Goal: Transaction & Acquisition: Purchase product/service

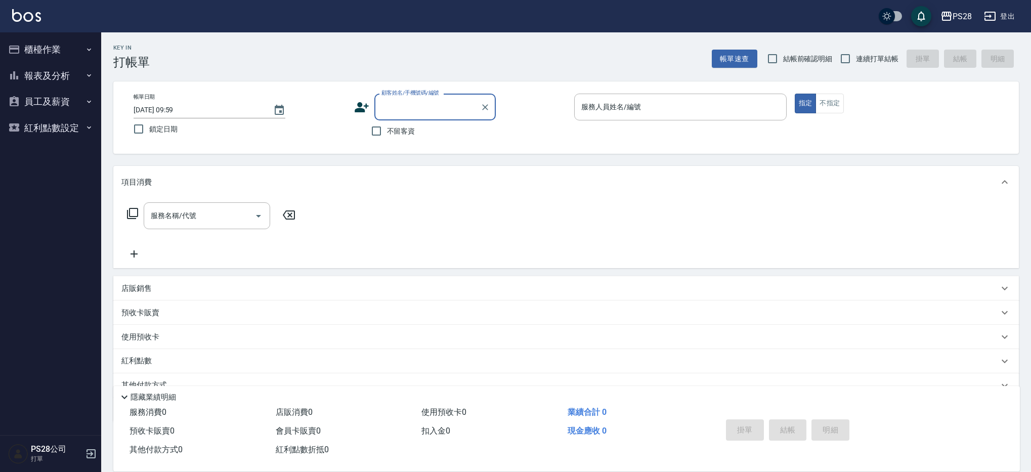
scroll to position [3, 0]
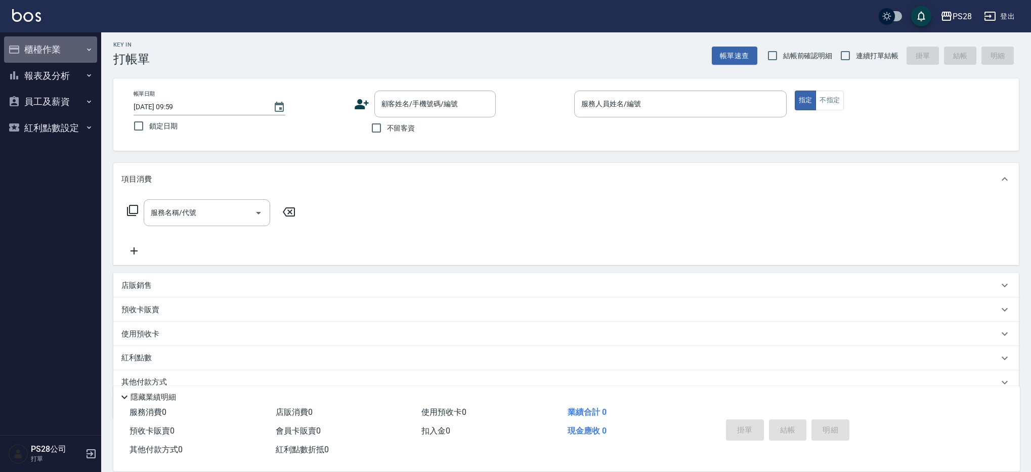
click at [58, 51] on button "櫃檯作業" at bounding box center [50, 49] width 93 height 26
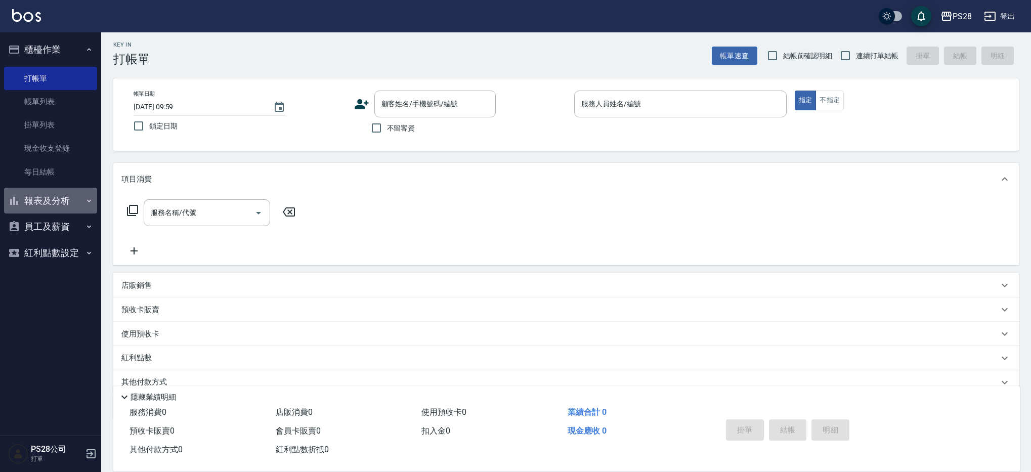
click at [61, 207] on button "報表及分析" at bounding box center [50, 201] width 93 height 26
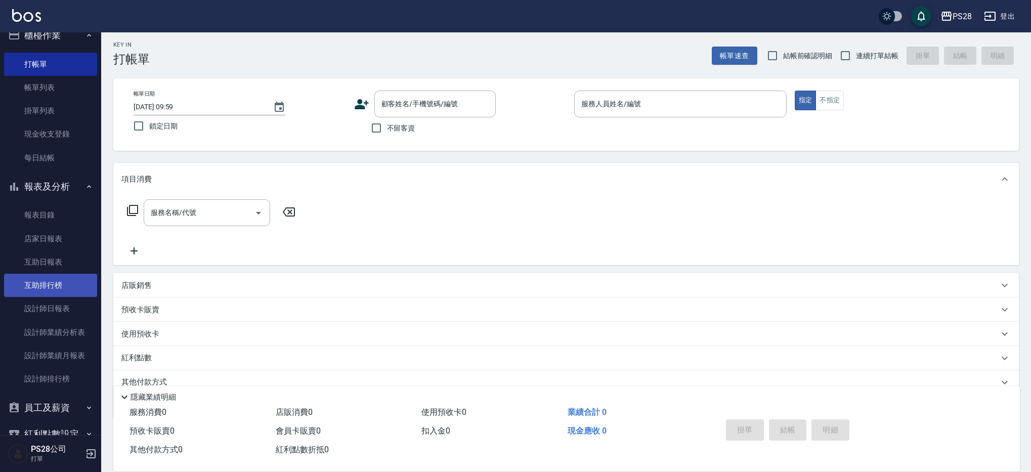
scroll to position [15, 0]
click at [53, 307] on link "設計師日報表" at bounding box center [50, 307] width 93 height 23
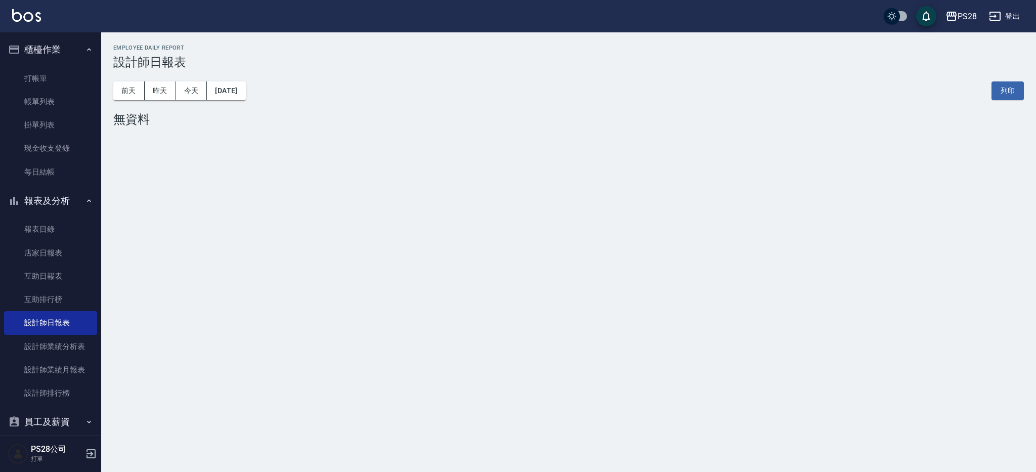
drag, startPoint x: 94, startPoint y: 80, endPoint x: 165, endPoint y: 68, distance: 71.8
click at [102, 78] on div "PS28 登出 櫃檯作業 打帳單 帳單列表 掛單列表 現金收支登錄 每日結帳 報表及分析 報表目錄 店家日報表 互助日報表 互助排行榜 設計師日報表 設計師業…" at bounding box center [518, 236] width 1036 height 472
click at [46, 73] on link "打帳單" at bounding box center [50, 78] width 93 height 23
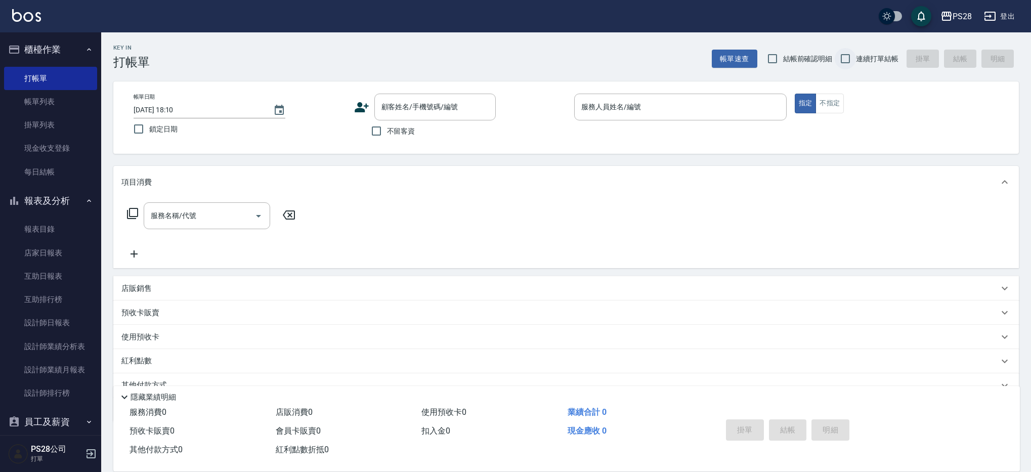
click at [856, 58] on span "連續打單結帳" at bounding box center [877, 59] width 42 height 11
click at [856, 58] on input "連續打單結帳" at bounding box center [844, 58] width 21 height 21
checkbox input "true"
click at [638, 119] on div "服務人員姓名/編號" at bounding box center [680, 107] width 212 height 27
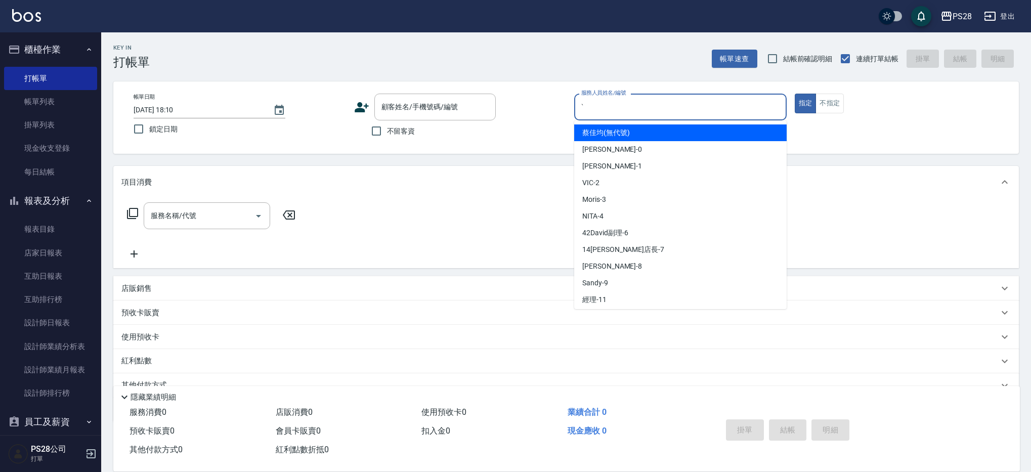
type input "ˋ"
click at [794, 94] on button "指定" at bounding box center [805, 104] width 22 height 20
type button "true"
click at [640, 112] on input "服務人員姓名/編號" at bounding box center [679, 107] width 203 height 18
type input "NITA-4"
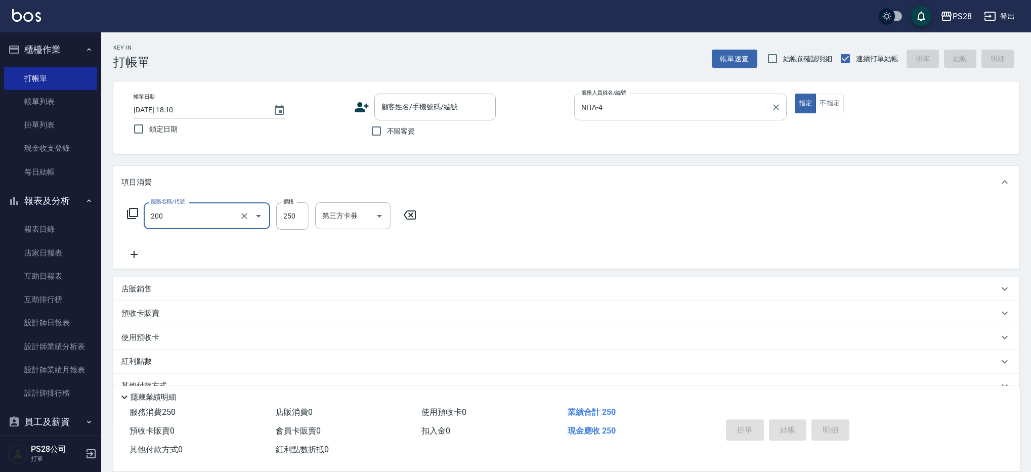
type input "New洗專案(200)"
type input "200"
type input "NITA-4"
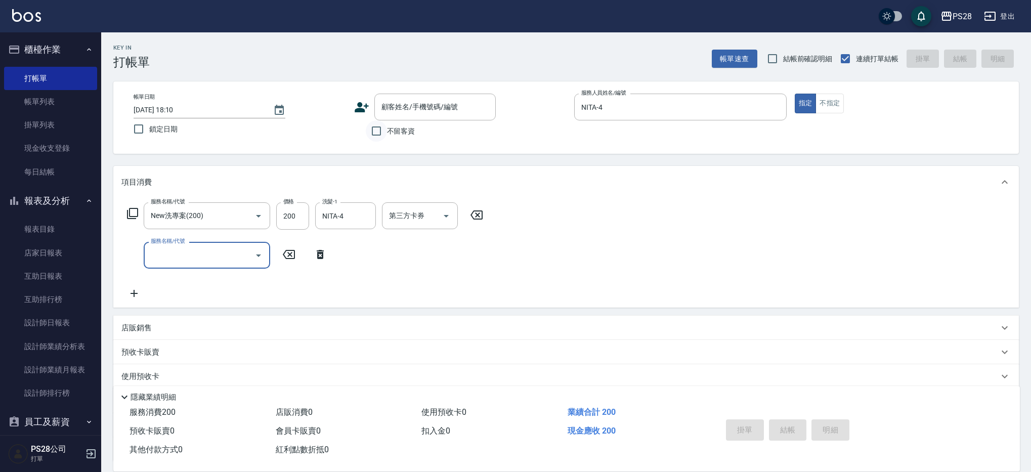
click at [381, 128] on input "不留客資" at bounding box center [376, 130] width 21 height 21
checkbox input "true"
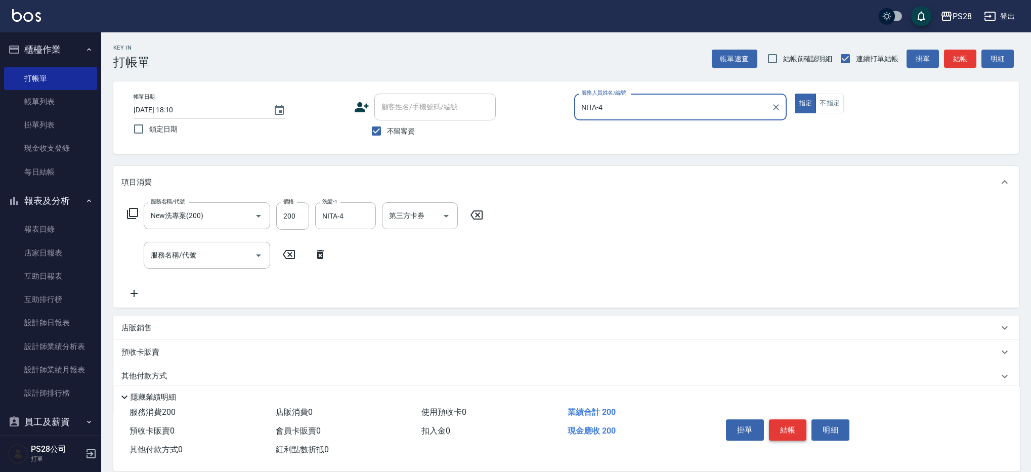
click at [785, 419] on button "結帳" at bounding box center [788, 429] width 38 height 21
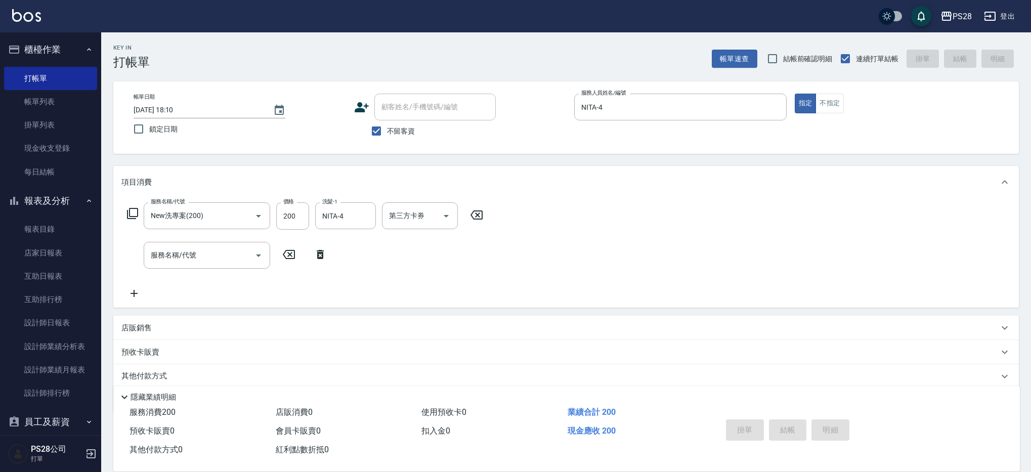
type input "[DATE] 18:11"
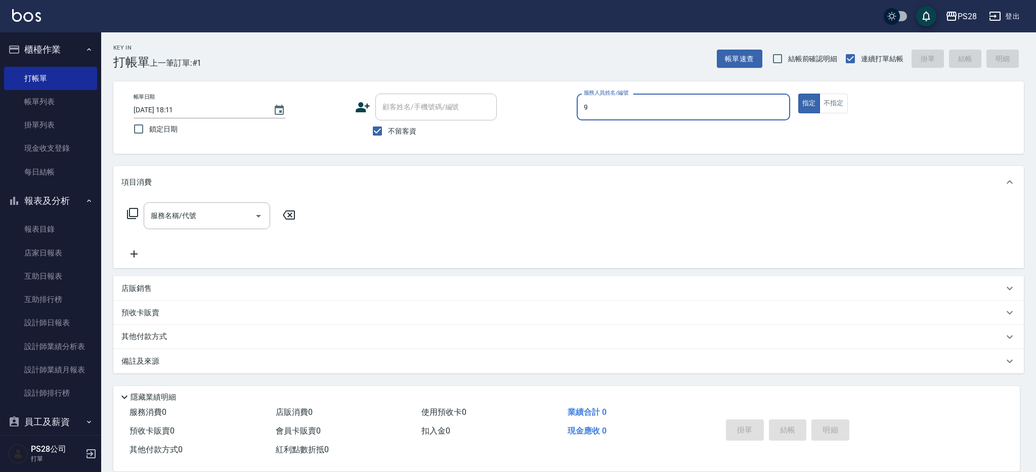
type input "Sandy-9"
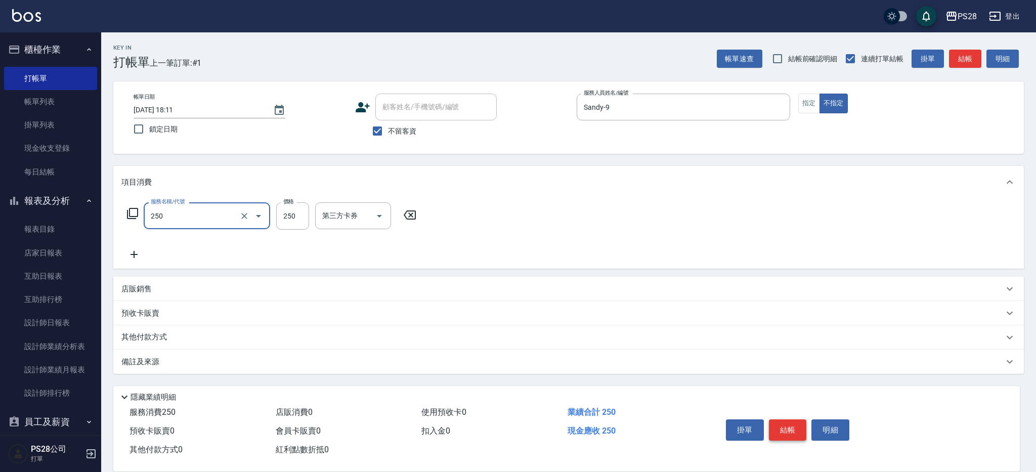
type input "單剪(250)"
type input "149"
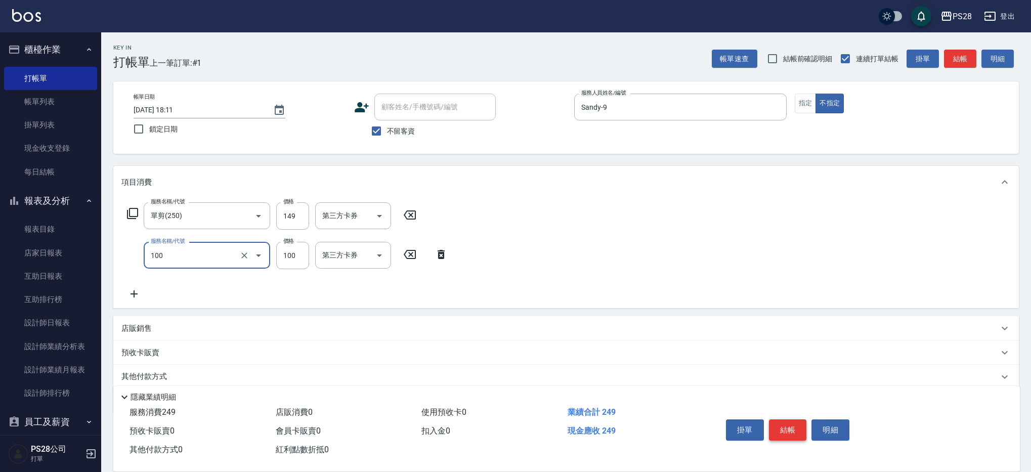
type input "洗髮(100)"
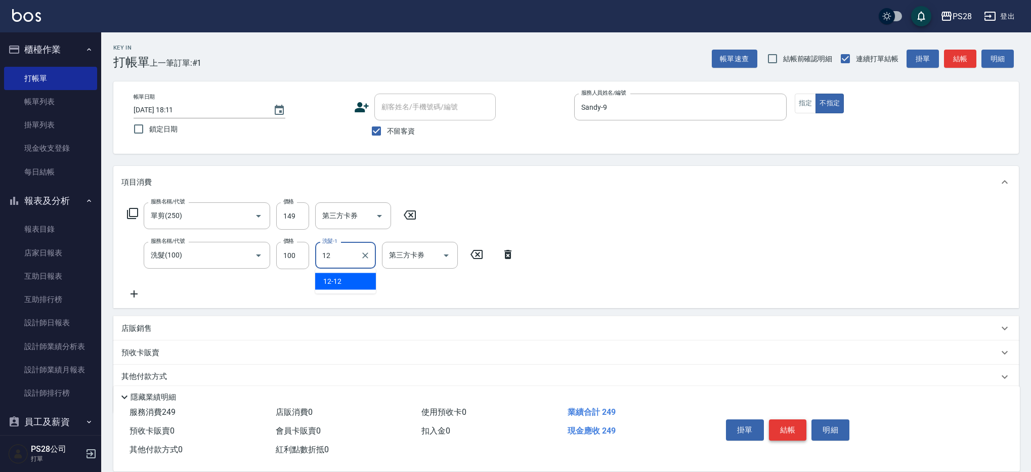
type input "12-12"
click at [780, 425] on button "結帳" at bounding box center [788, 429] width 38 height 21
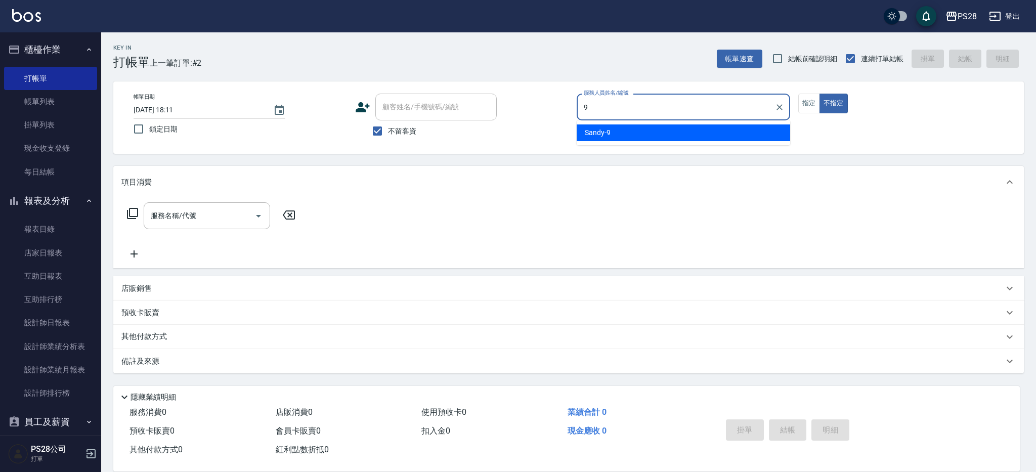
type input "Sandy-9"
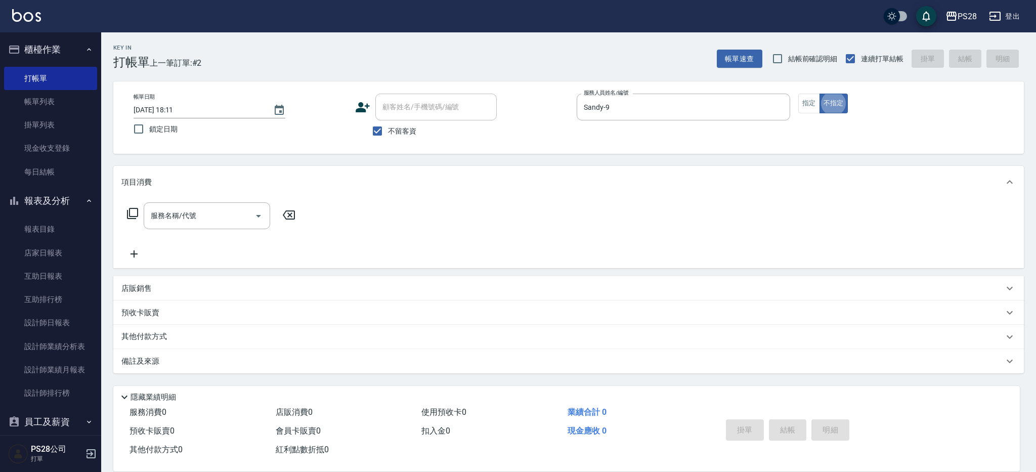
type button "false"
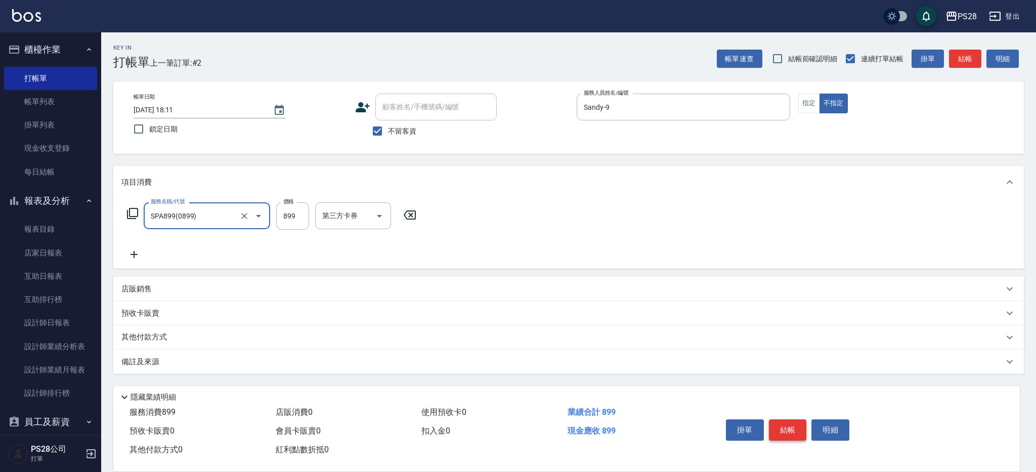
type input "SPA899(0899)"
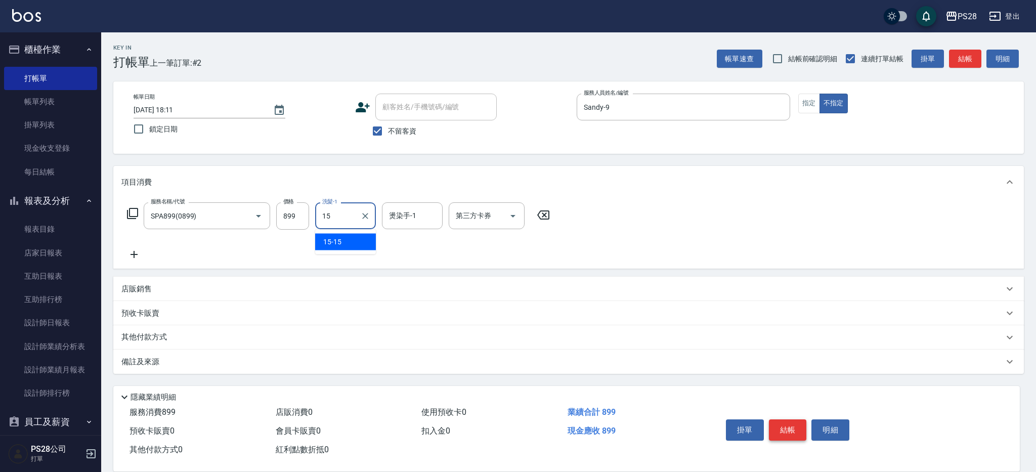
type input "15-15"
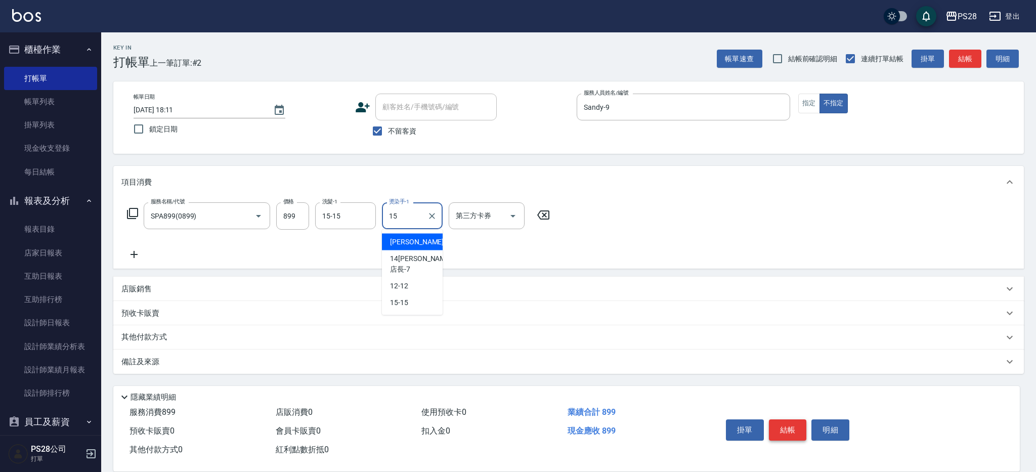
type input "15-15"
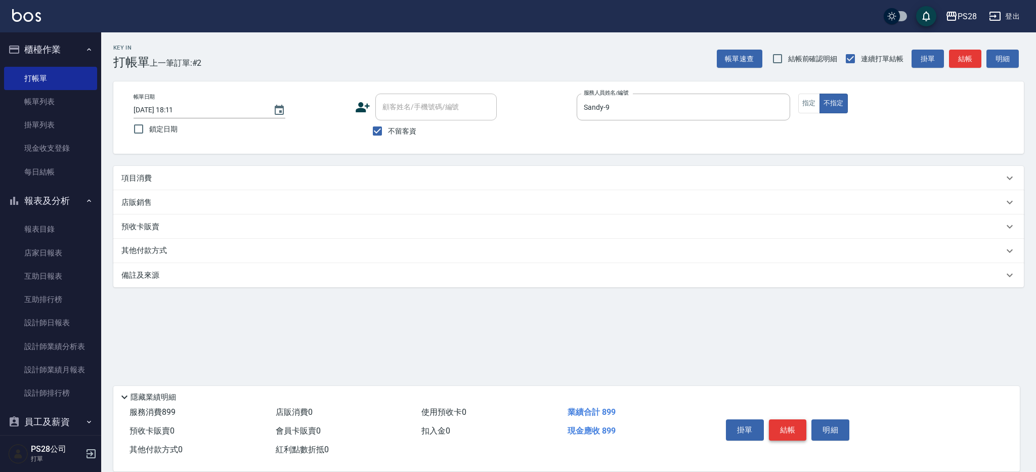
scroll to position [6, 0]
click at [150, 168] on div "項目消費" at bounding box center [568, 178] width 910 height 24
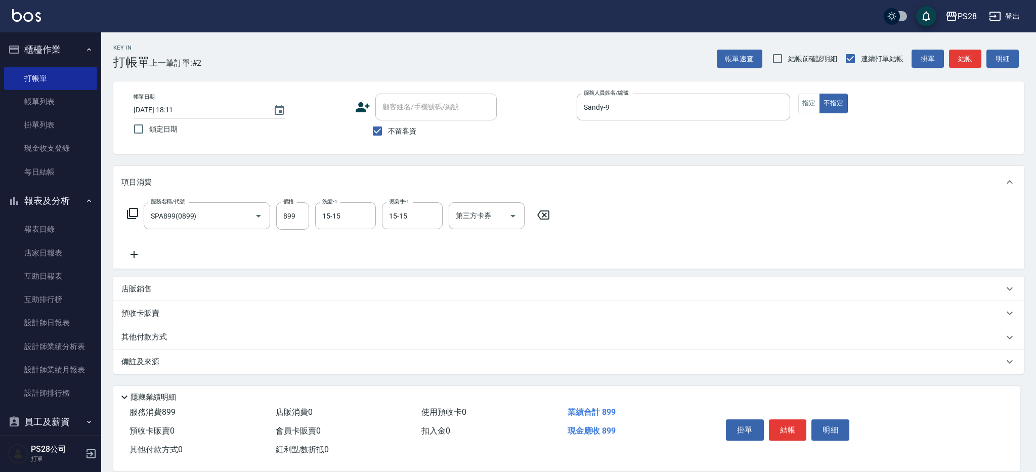
scroll to position [0, 0]
click at [791, 424] on button "結帳" at bounding box center [788, 429] width 38 height 21
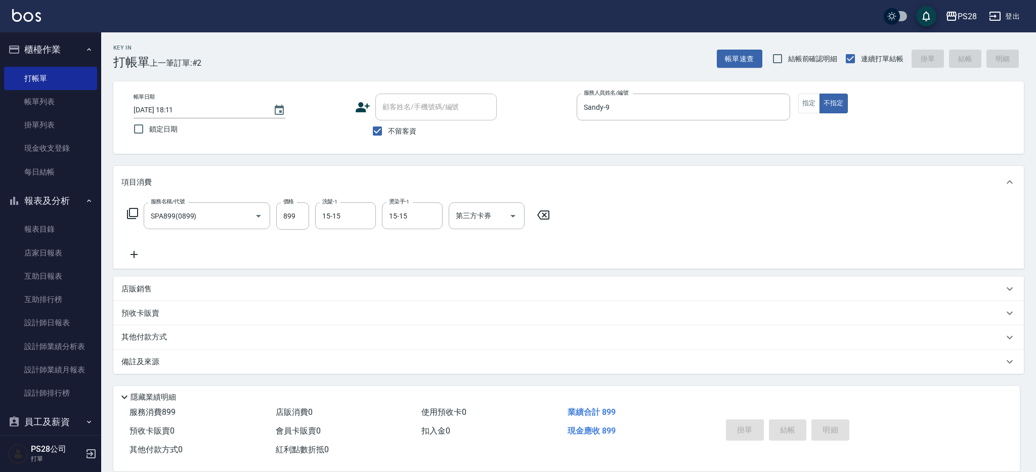
type input "[DATE] 18:12"
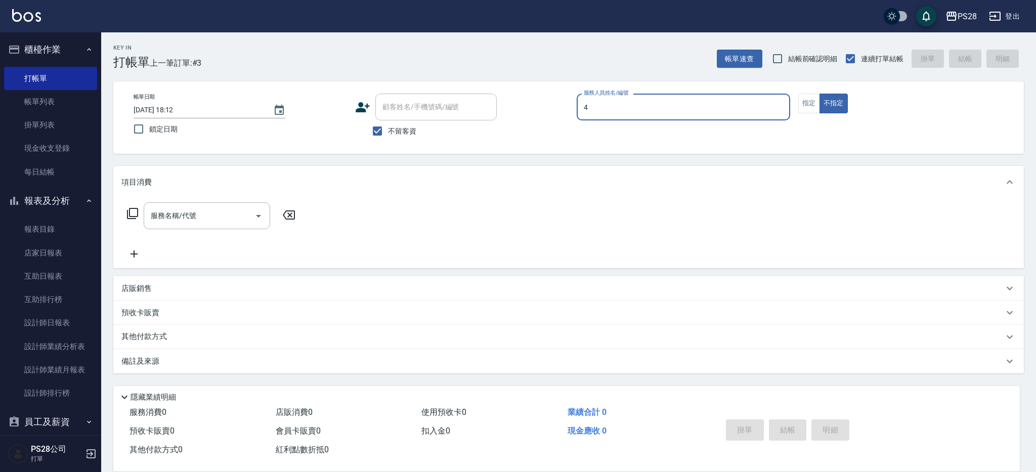
type input "NITA-4"
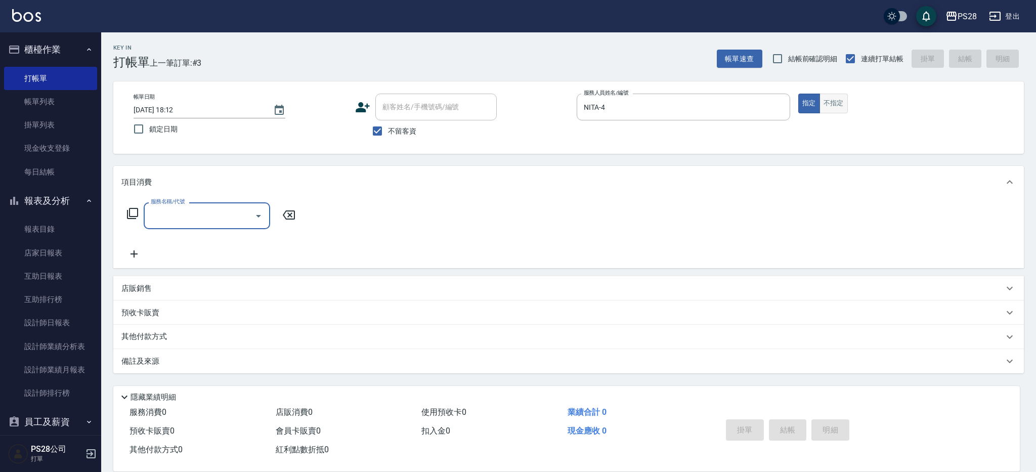
click at [836, 101] on button "不指定" at bounding box center [833, 104] width 28 height 20
click at [189, 211] on div "服務名稱/代號 服務名稱/代號" at bounding box center [207, 215] width 126 height 27
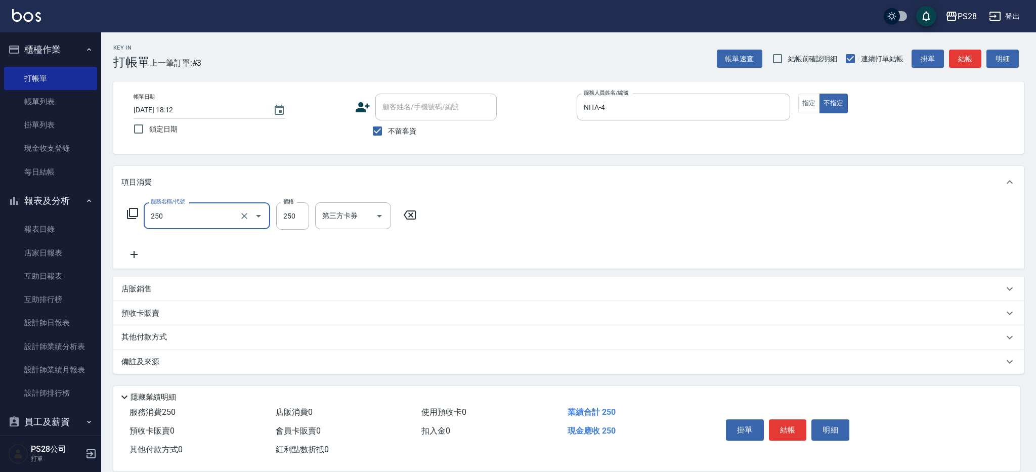
type input "單剪(250)"
type input "149"
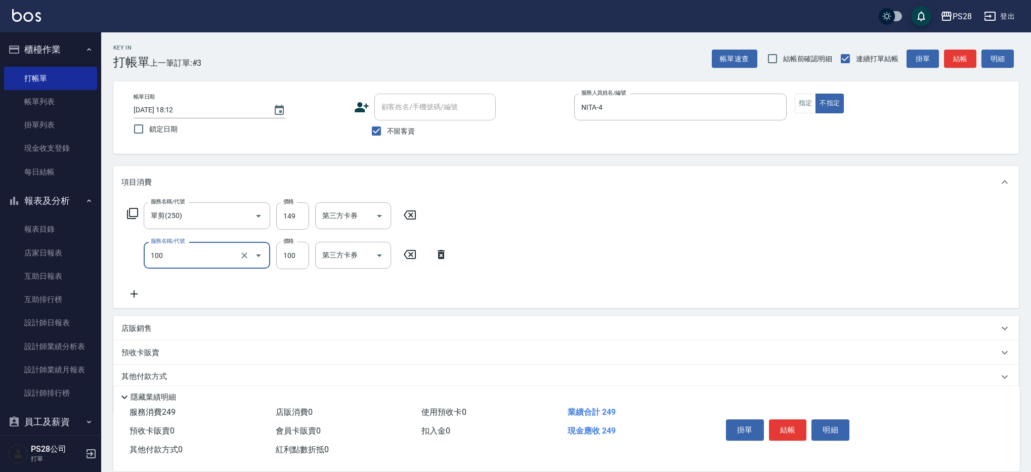
type input "洗髮(100)"
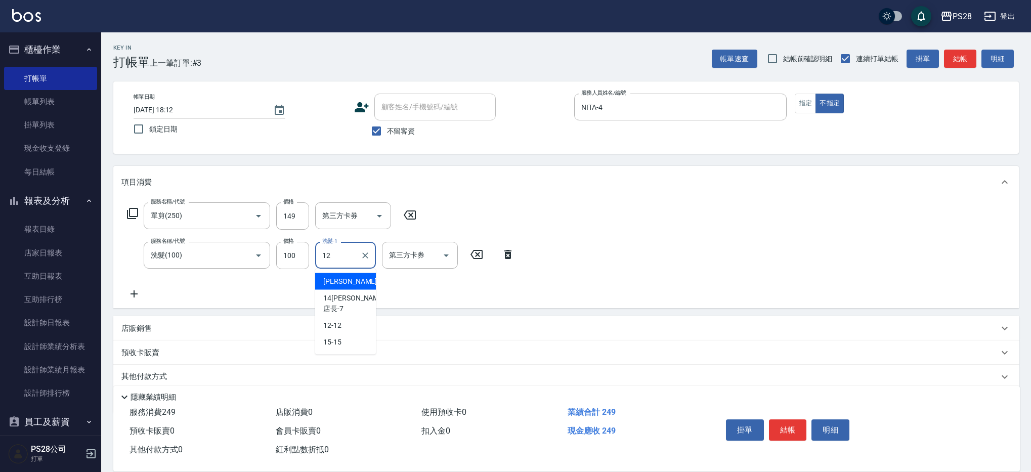
type input "12-12"
click at [789, 429] on button "結帳" at bounding box center [788, 429] width 38 height 21
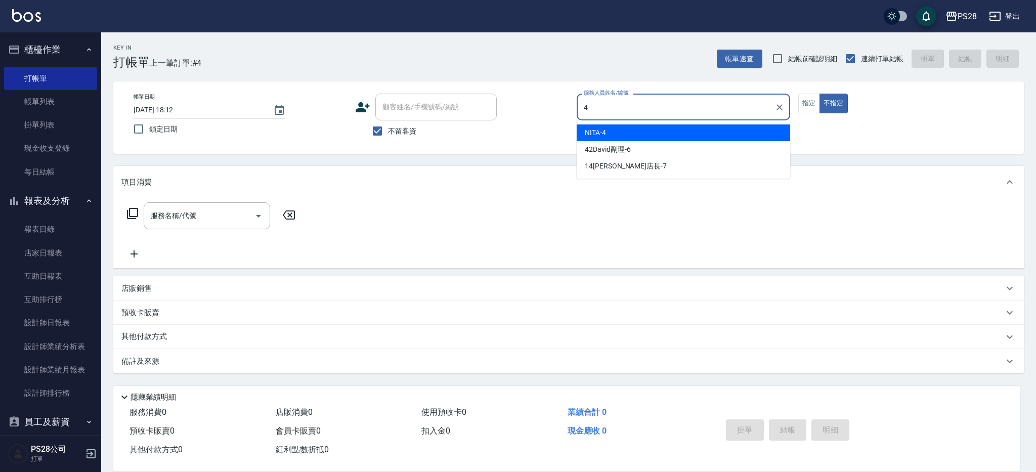
type input "NITA-4"
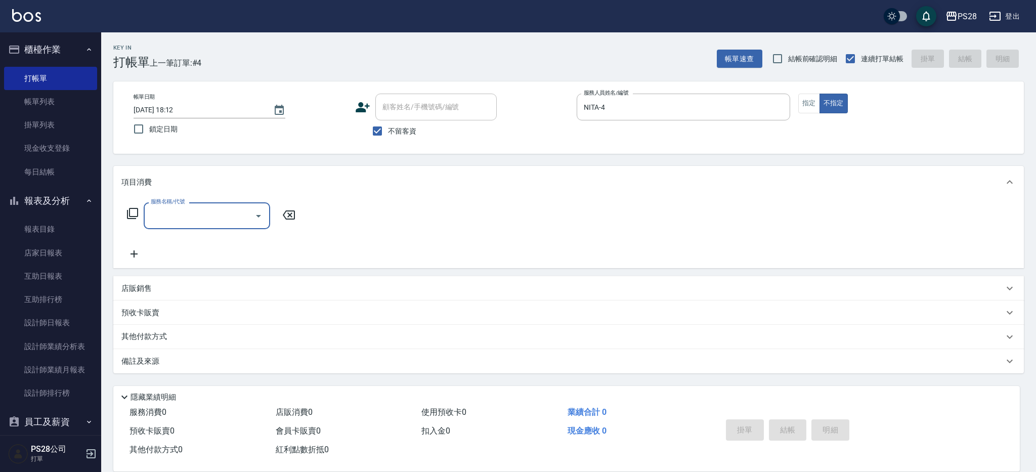
type input "1"
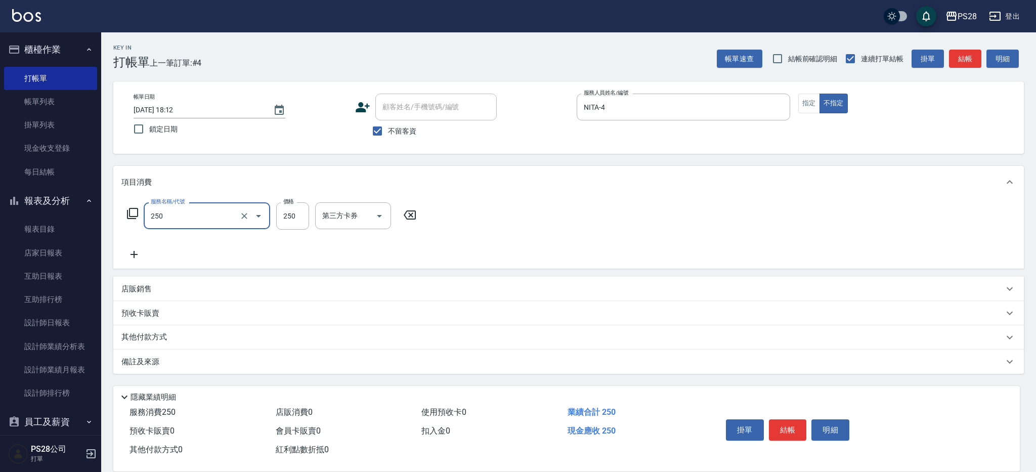
type input "單剪(250)"
type input "149"
click at [795, 429] on button "結帳" at bounding box center [788, 429] width 38 height 21
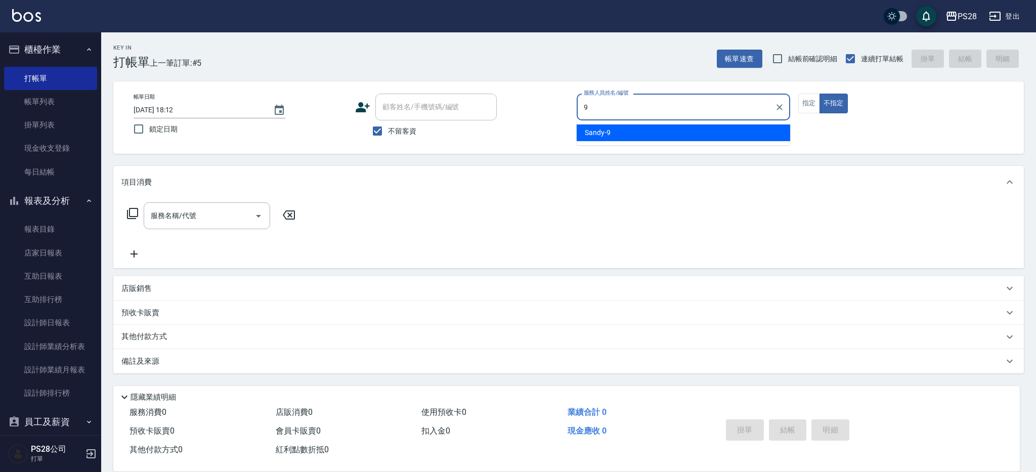
type input "Sandy-9"
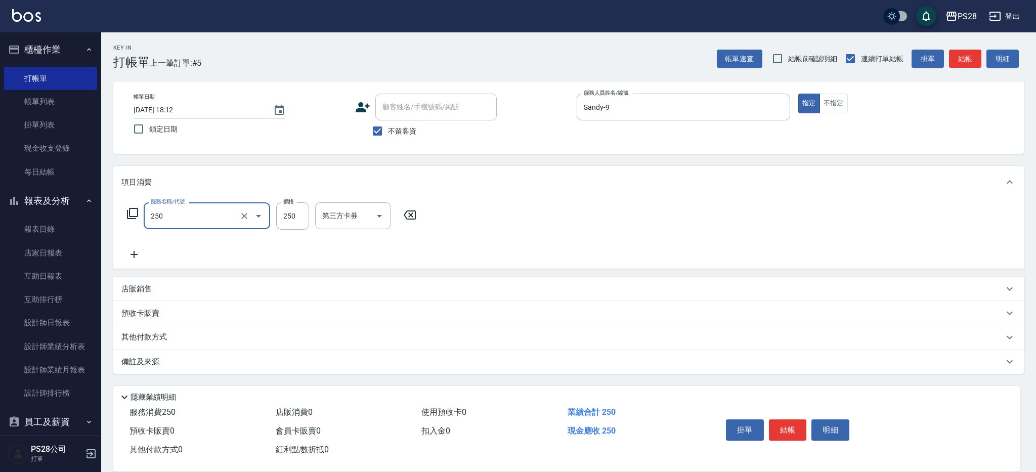
type input "單剪(250)"
type input "179"
click at [782, 430] on button "結帳" at bounding box center [788, 429] width 38 height 21
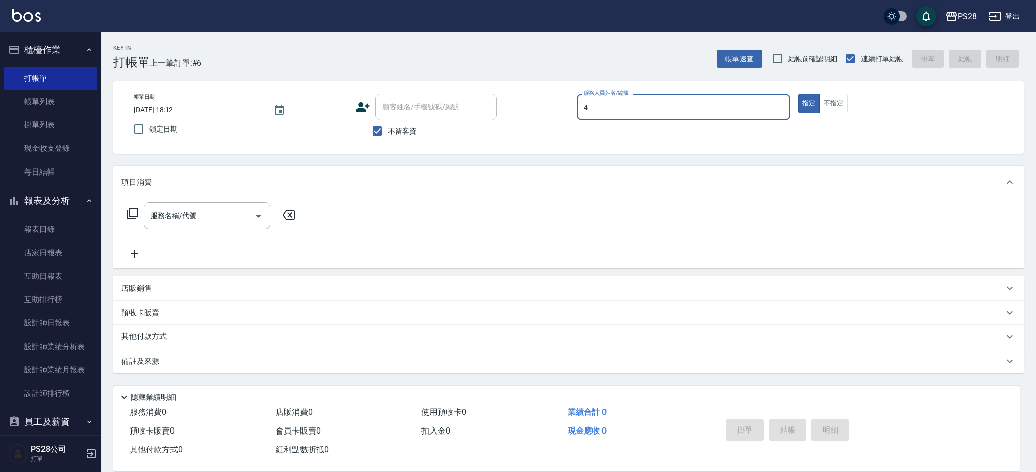
type input "NITA-4"
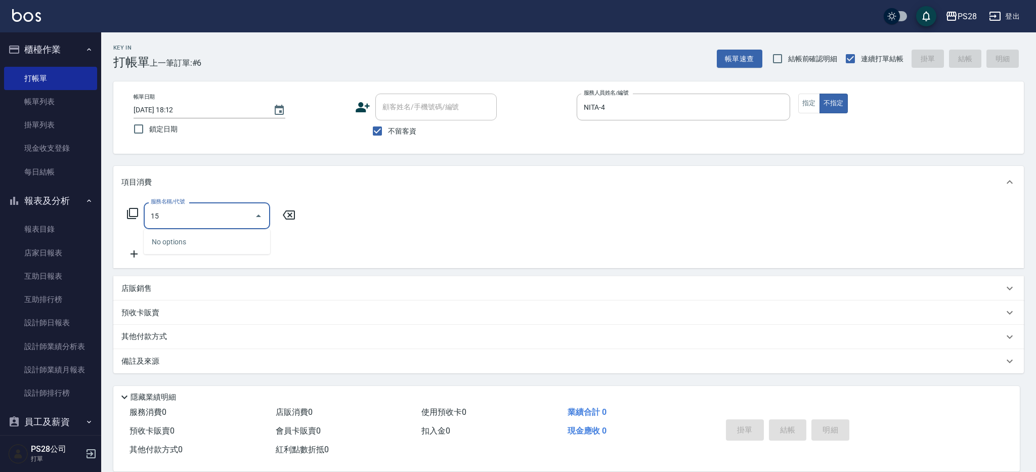
type input "1"
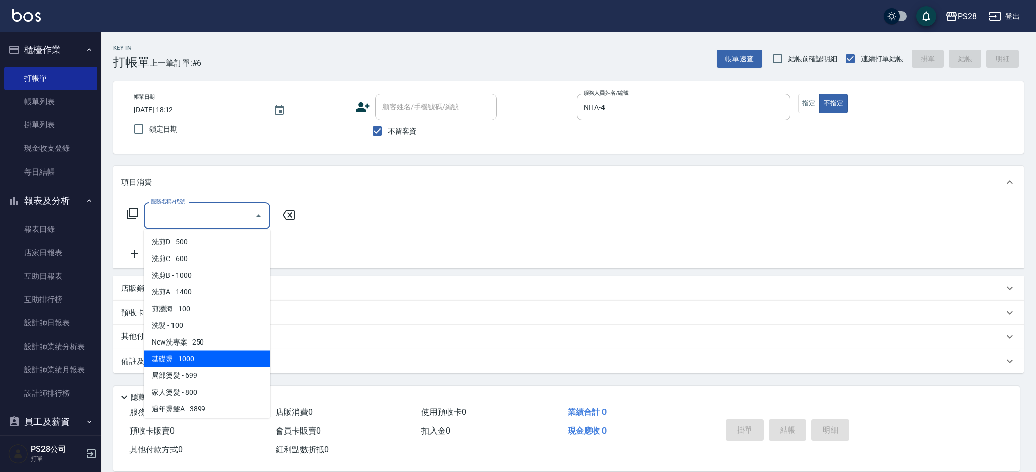
type input "基礎燙(201)"
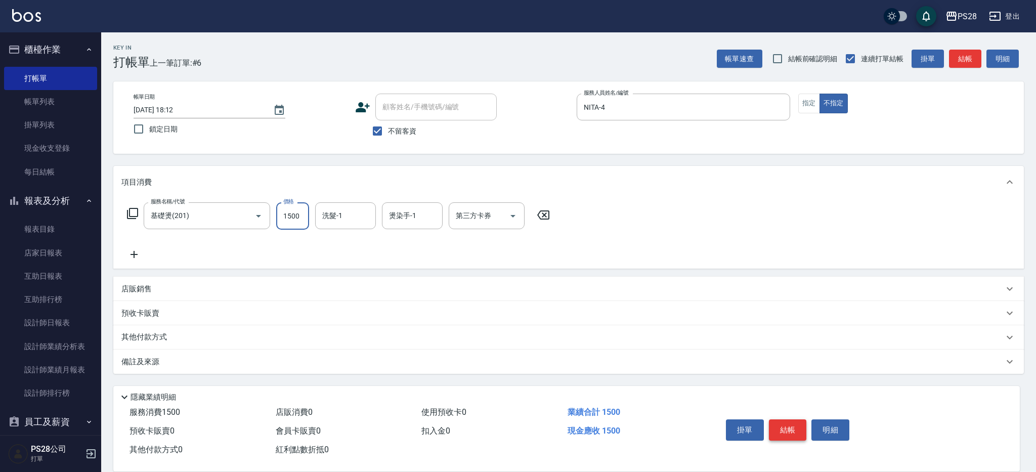
type input "1500"
click at [352, 219] on input "洗髮-1" at bounding box center [346, 216] width 52 height 18
type input "15-15"
click at [424, 217] on input "燙染手-1" at bounding box center [412, 216] width 52 height 18
type input "15-15"
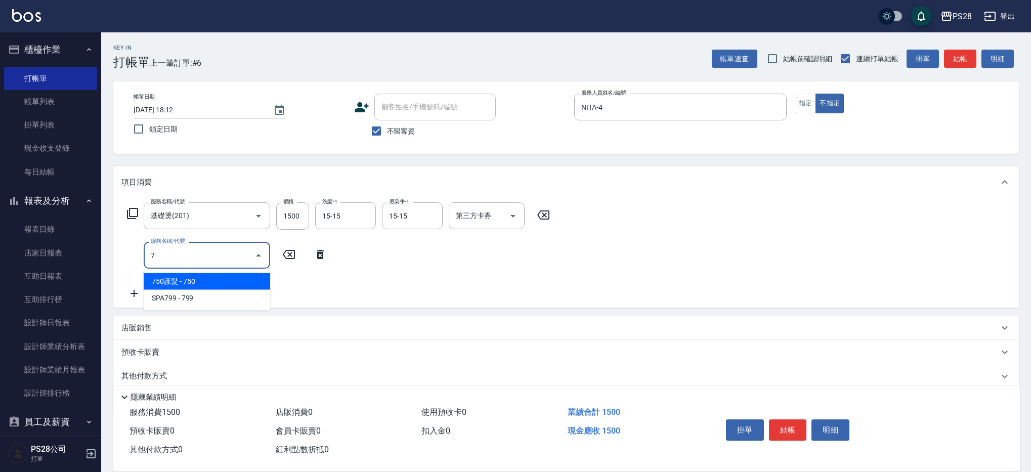
click at [164, 284] on span "750護髮 - 750" at bounding box center [207, 281] width 126 height 17
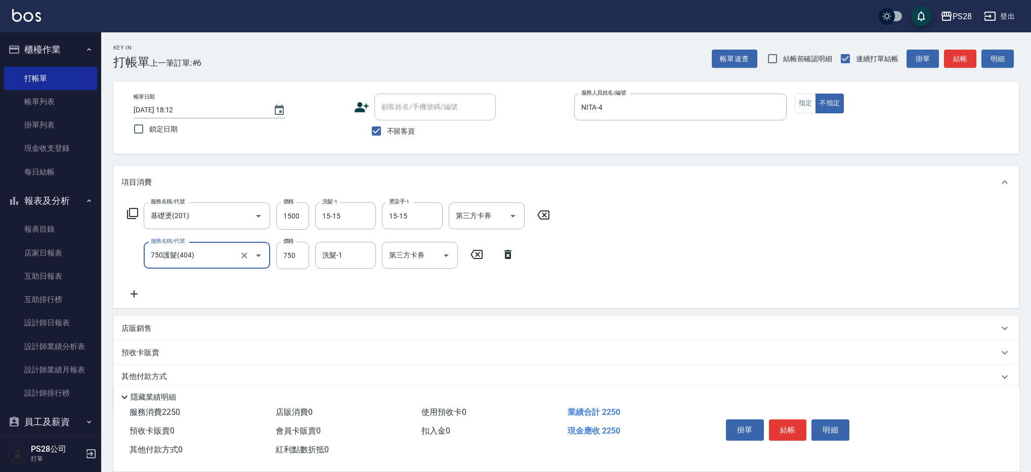
type input "750護髮(404)"
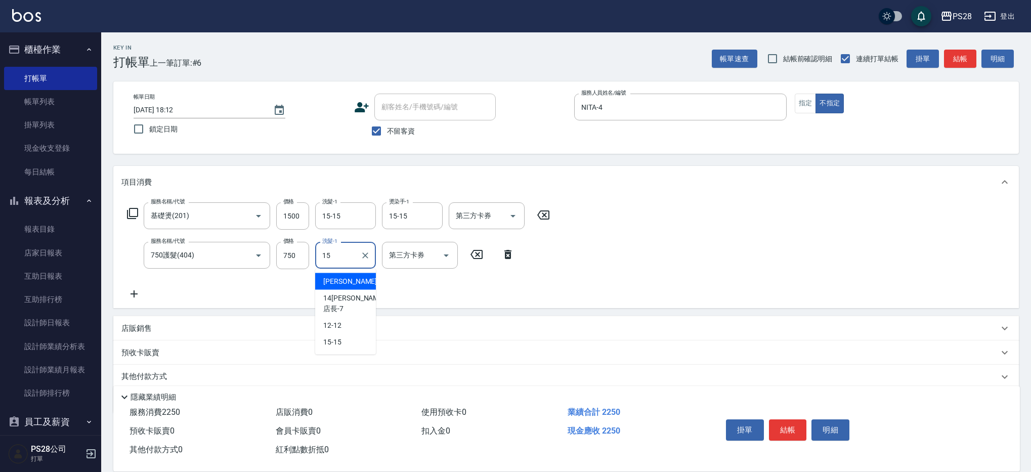
type input "15-15"
click at [793, 426] on button "結帳" at bounding box center [788, 429] width 38 height 21
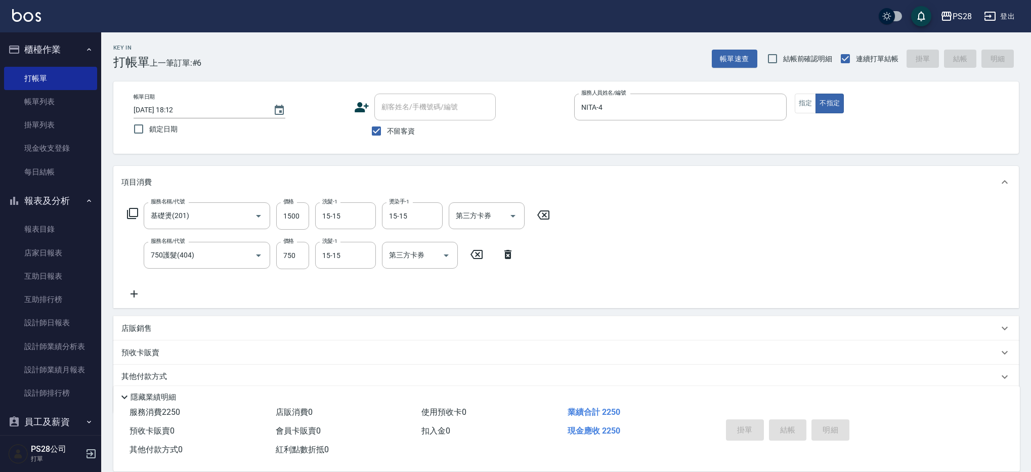
type input "[DATE] 18:13"
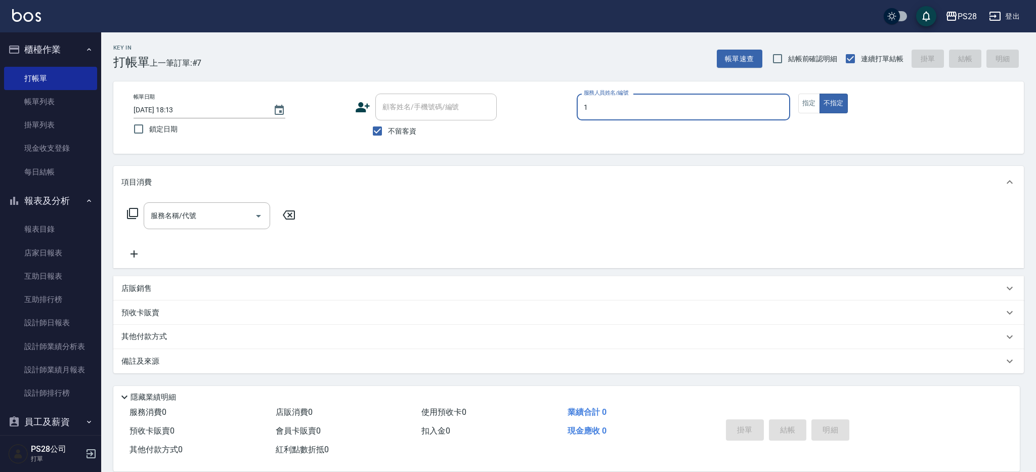
type input "[PERSON_NAME]-1"
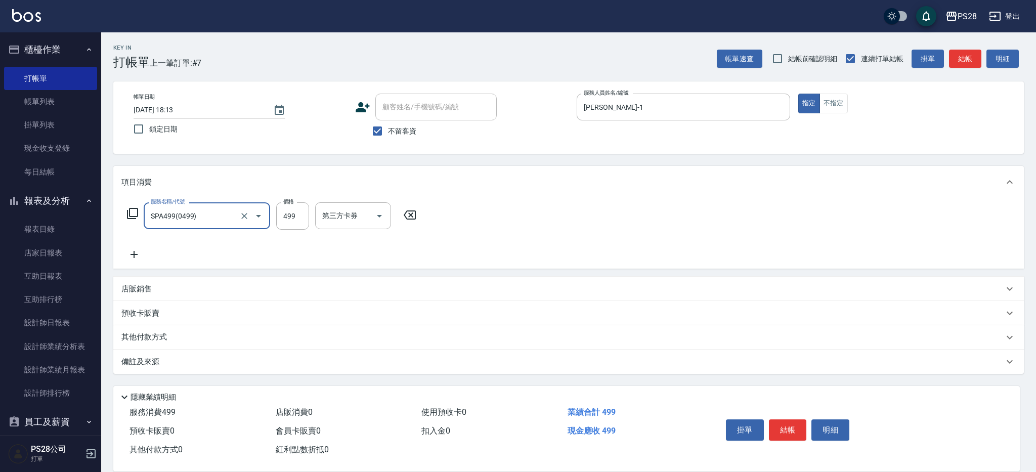
type input "SPA499(0499)"
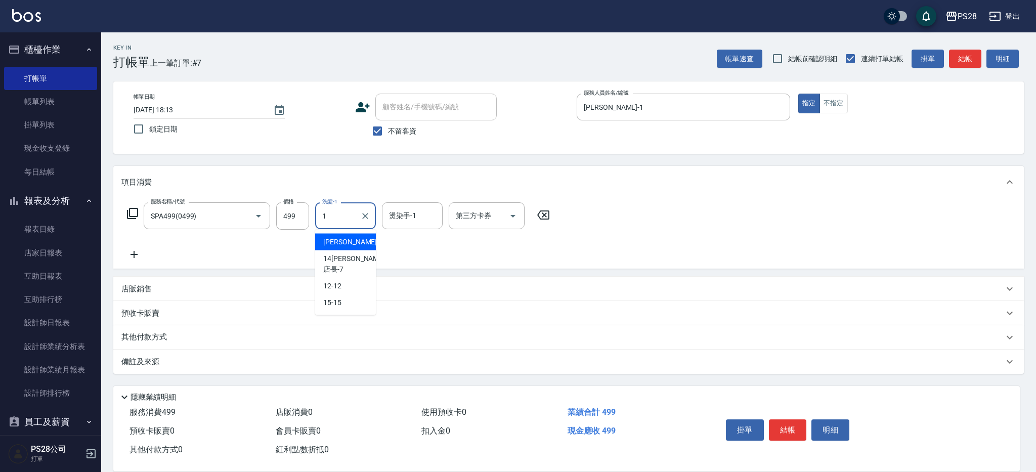
type input "[PERSON_NAME]-1"
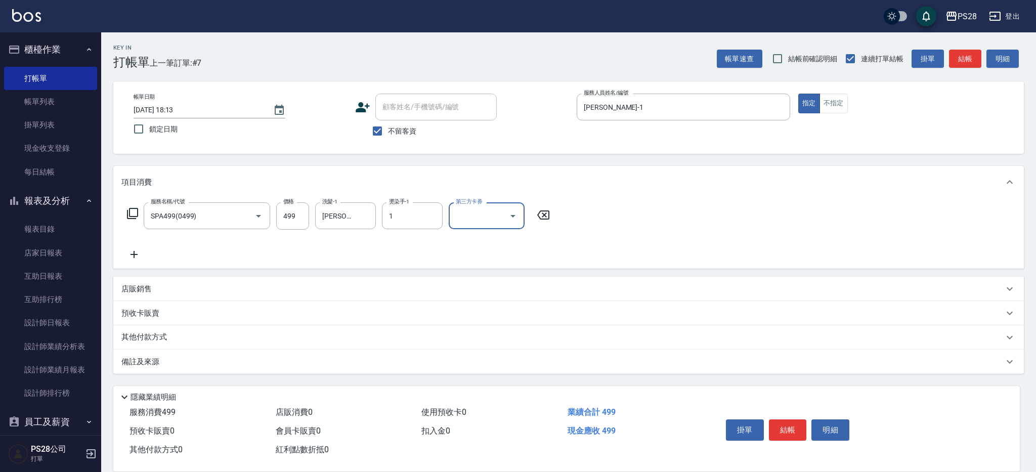
type input "[PERSON_NAME]-1"
click at [357, 217] on div "[PERSON_NAME]-1 洗髮-1" at bounding box center [345, 215] width 61 height 27
type input "S"
type input "12-12"
type input "S"
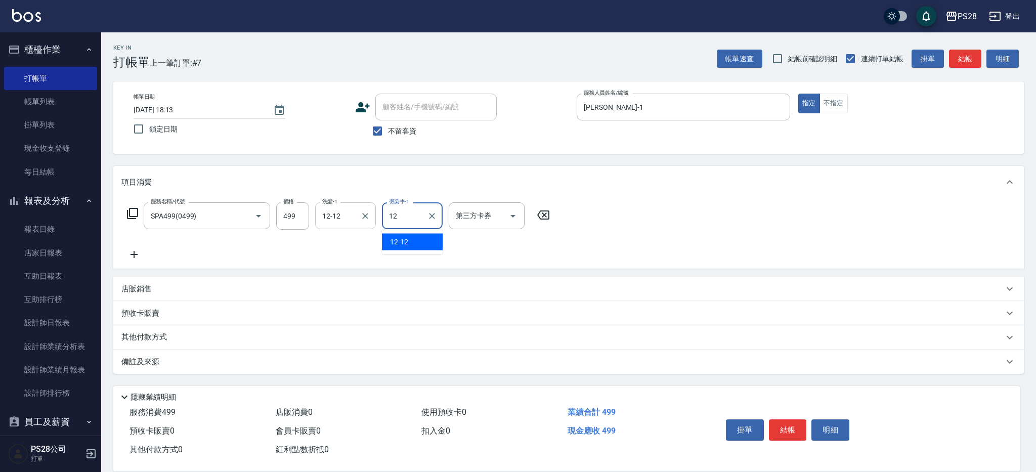
type input "12-12"
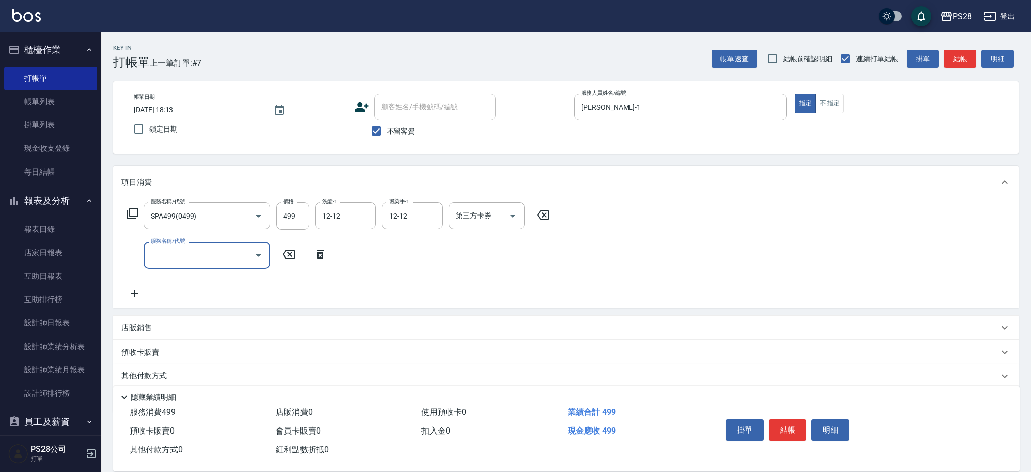
type input "1"
type input "單剪(250)"
type input "149"
click at [784, 424] on button "結帳" at bounding box center [788, 429] width 38 height 21
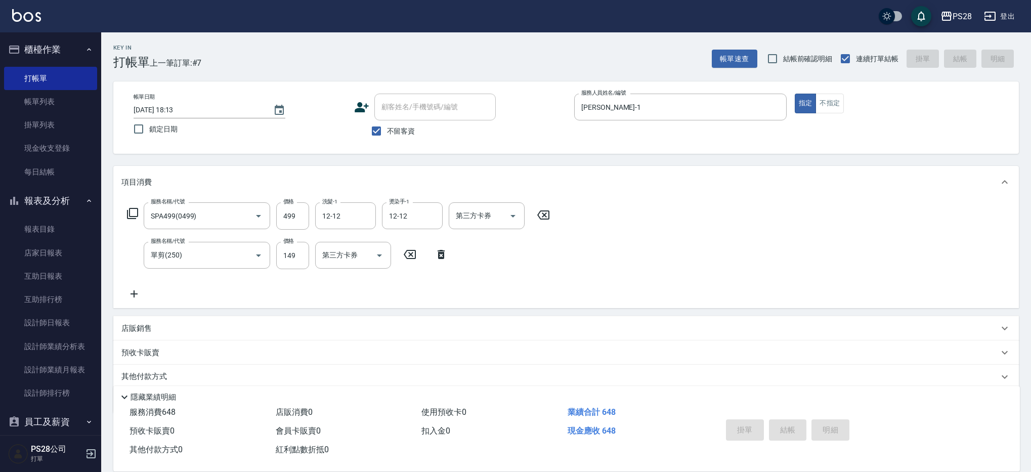
type input "[DATE] 18:14"
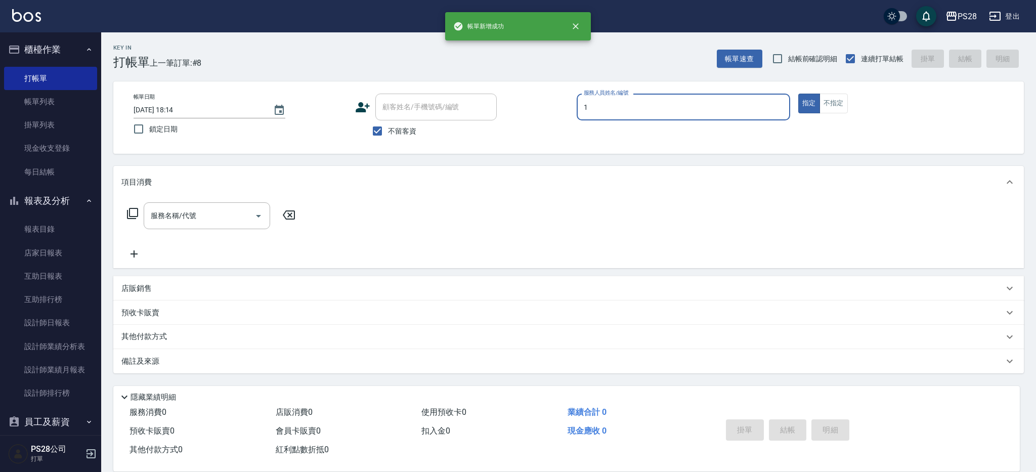
type input "[PERSON_NAME]-1"
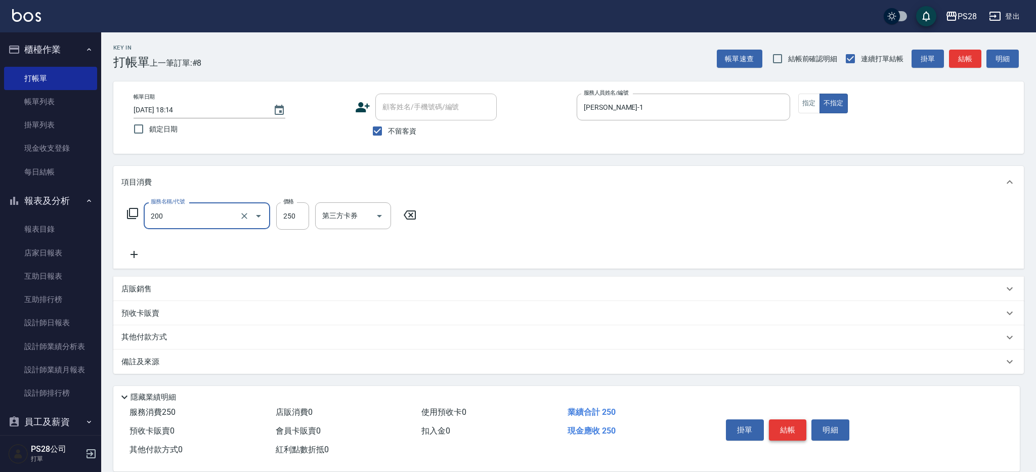
type input "New洗專案(200)"
type input "200"
click at [348, 217] on input "洗髮-1" at bounding box center [346, 216] width 52 height 18
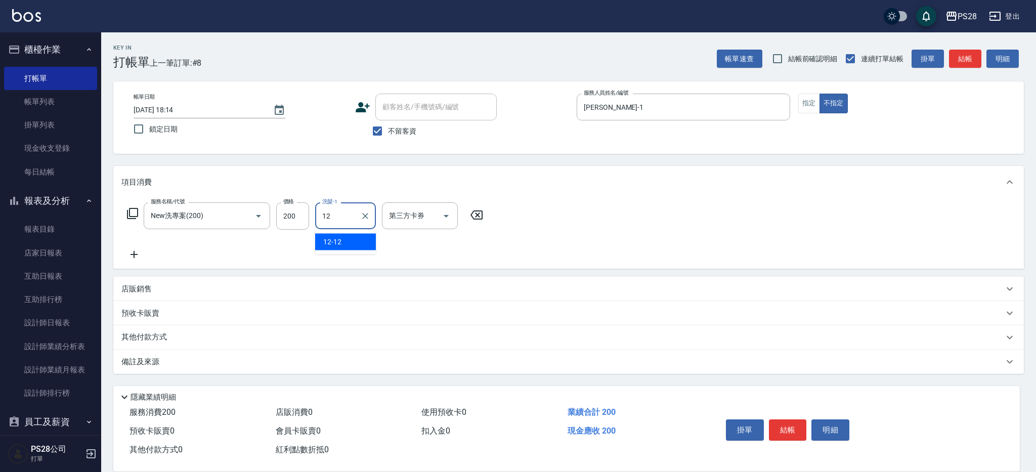
type input "12-12"
click at [790, 426] on button "結帳" at bounding box center [788, 429] width 38 height 21
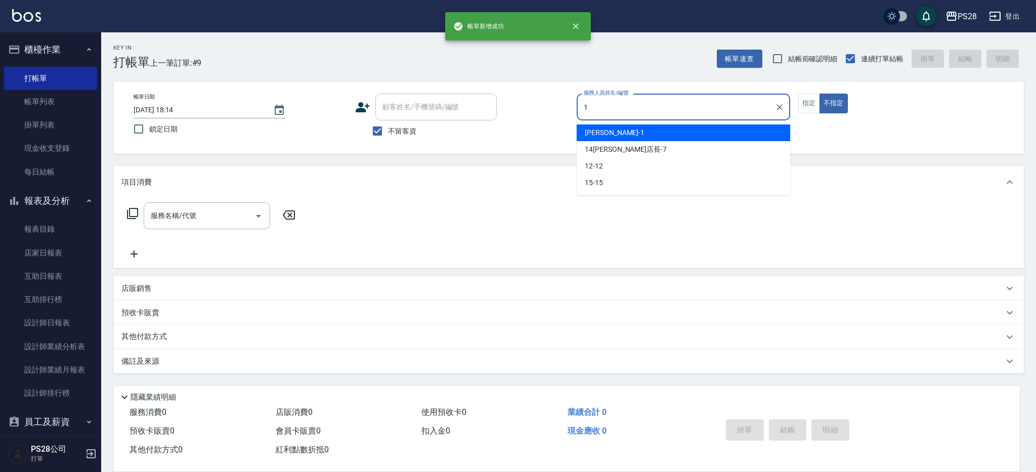
type input "[PERSON_NAME]-1"
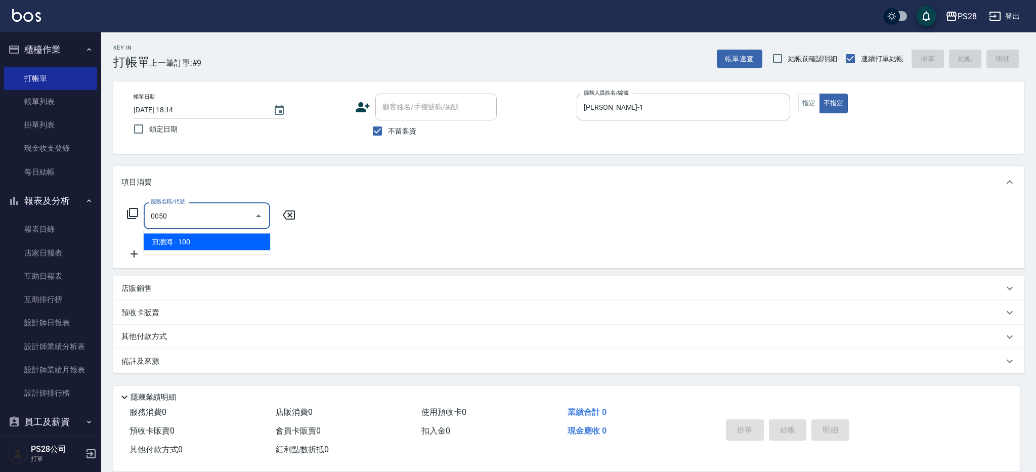
type input "剪瀏海(0050)"
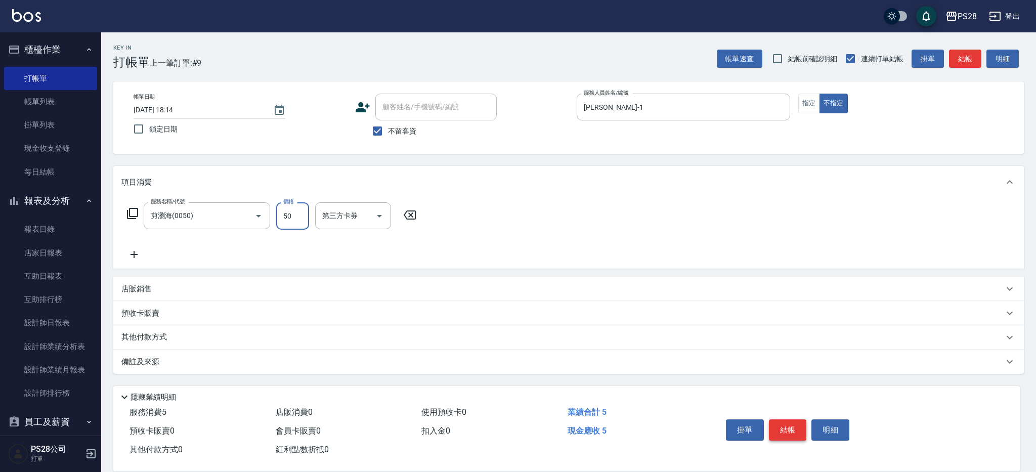
type input "50"
click at [775, 423] on button "結帳" at bounding box center [788, 429] width 38 height 21
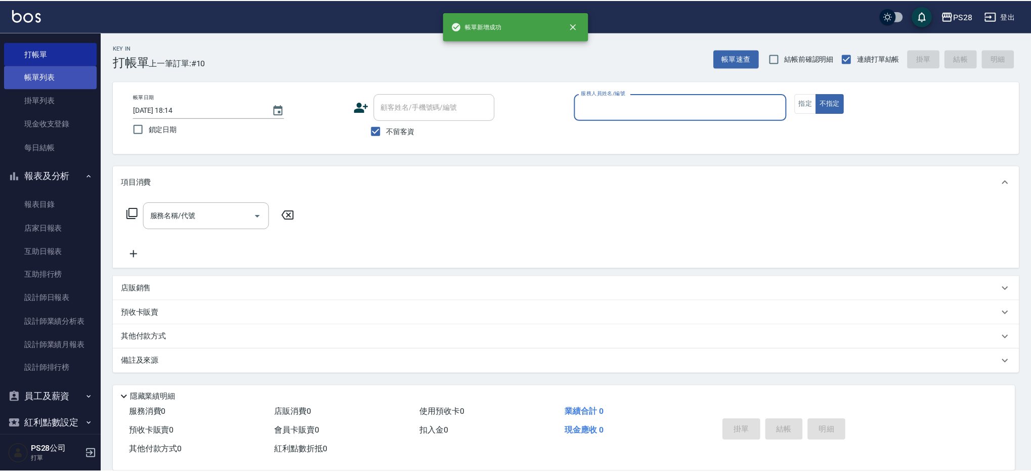
scroll to position [27, 0]
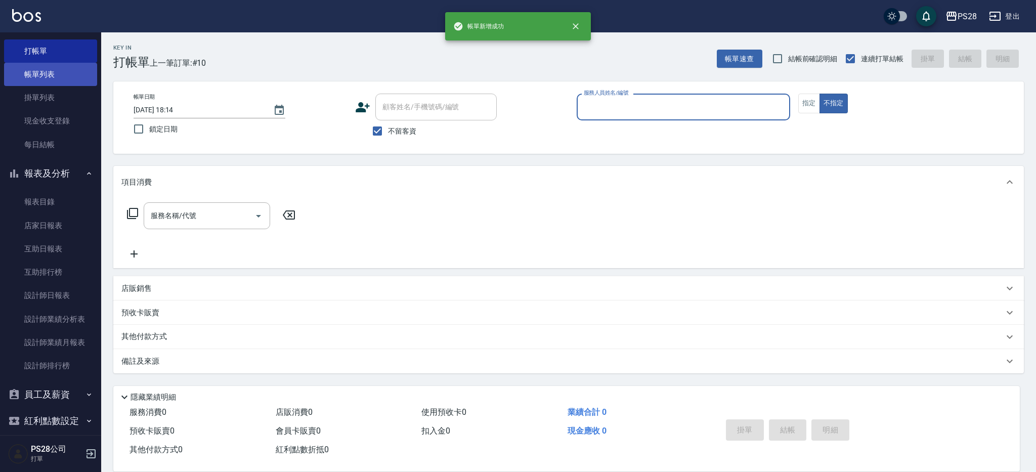
click at [62, 79] on link "帳單列表" at bounding box center [50, 74] width 93 height 23
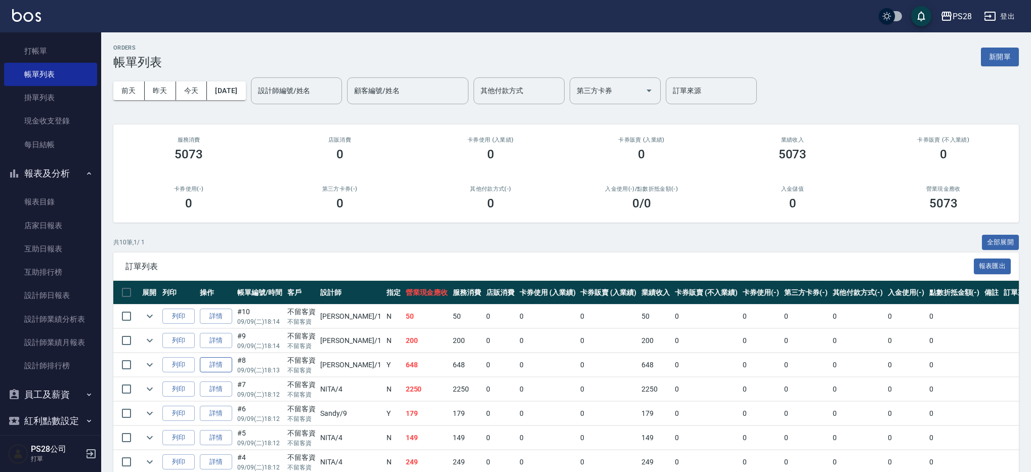
click at [219, 370] on link "詳情" at bounding box center [216, 365] width 32 height 16
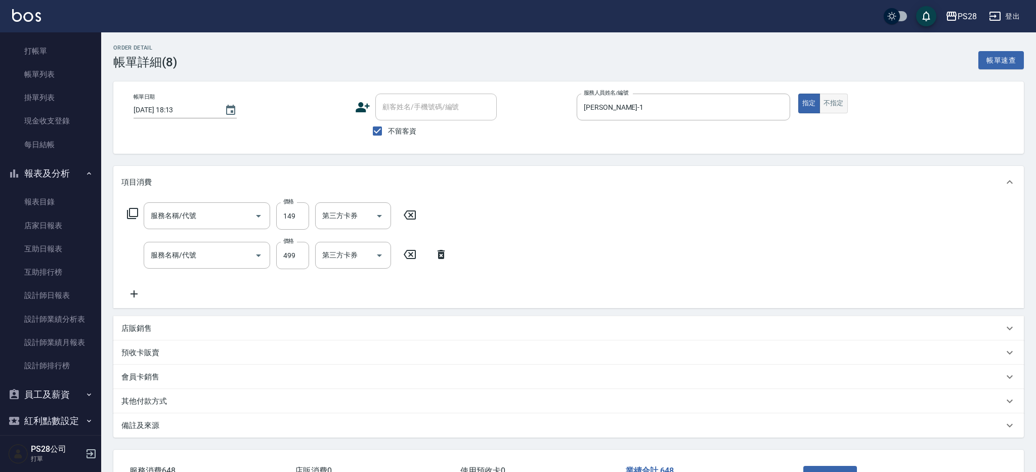
type input "[DATE] 18:13"
checkbox input "true"
type input "[PERSON_NAME]-1"
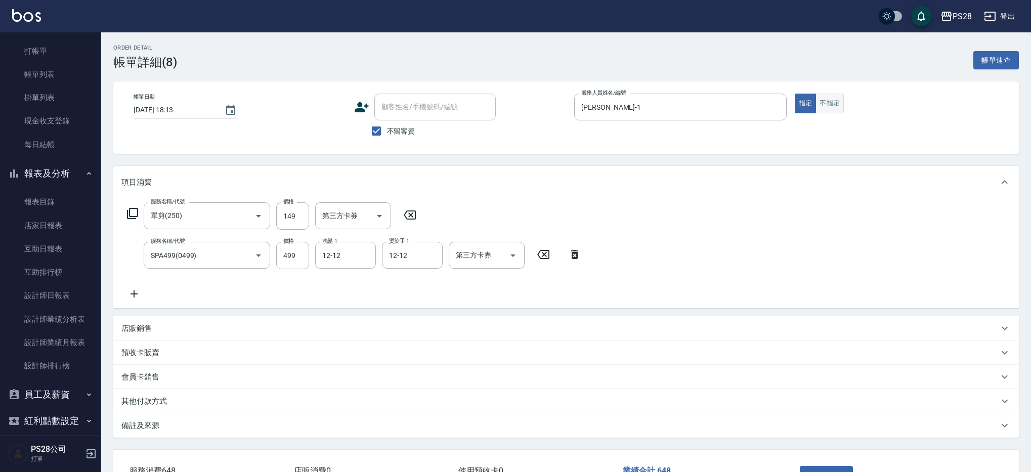
type input "單剪(250)"
type input "SPA499(0499)"
click at [831, 106] on button "不指定" at bounding box center [829, 104] width 28 height 20
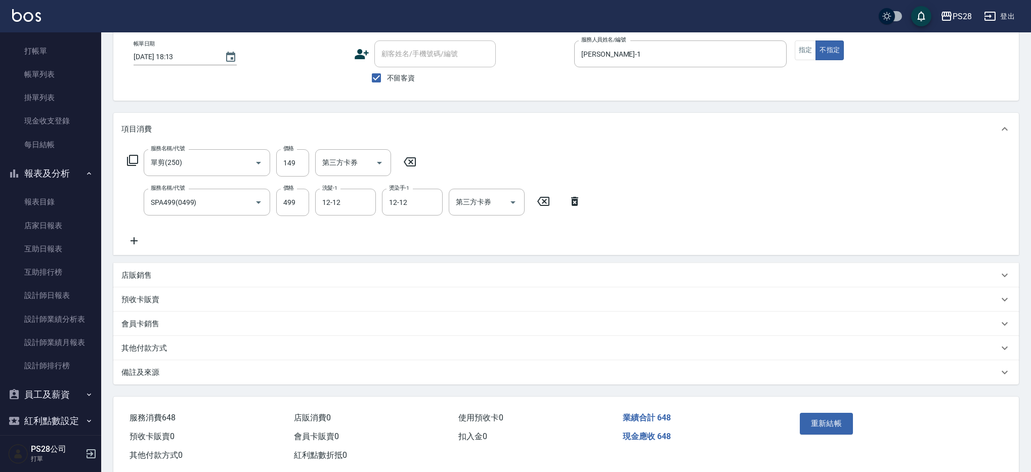
scroll to position [61, 0]
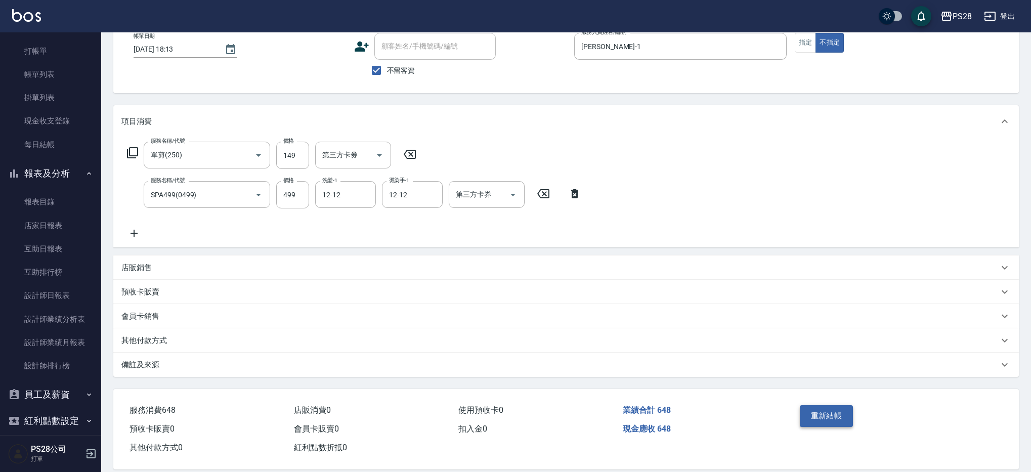
click at [829, 411] on button "重新結帳" at bounding box center [826, 415] width 54 height 21
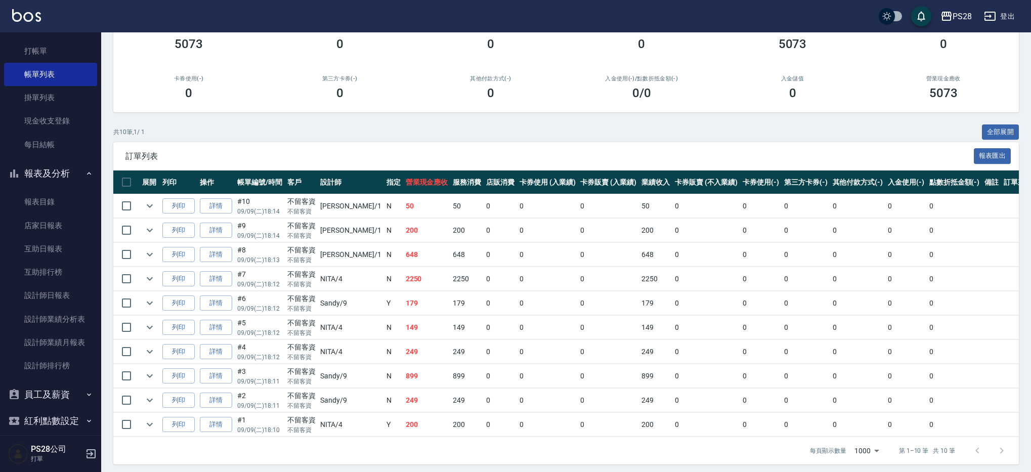
scroll to position [115, 0]
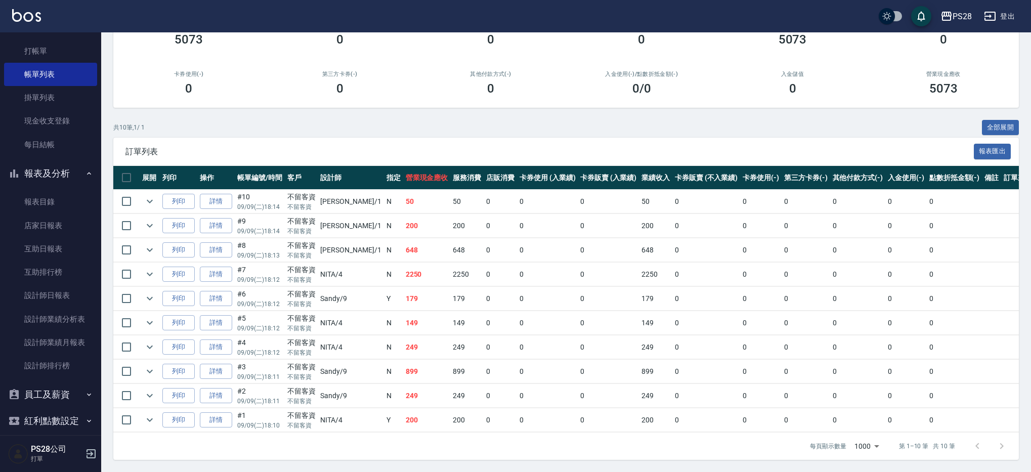
click at [156, 424] on td at bounding box center [150, 420] width 20 height 24
click at [152, 423] on icon "expand row" at bounding box center [150, 420] width 12 height 12
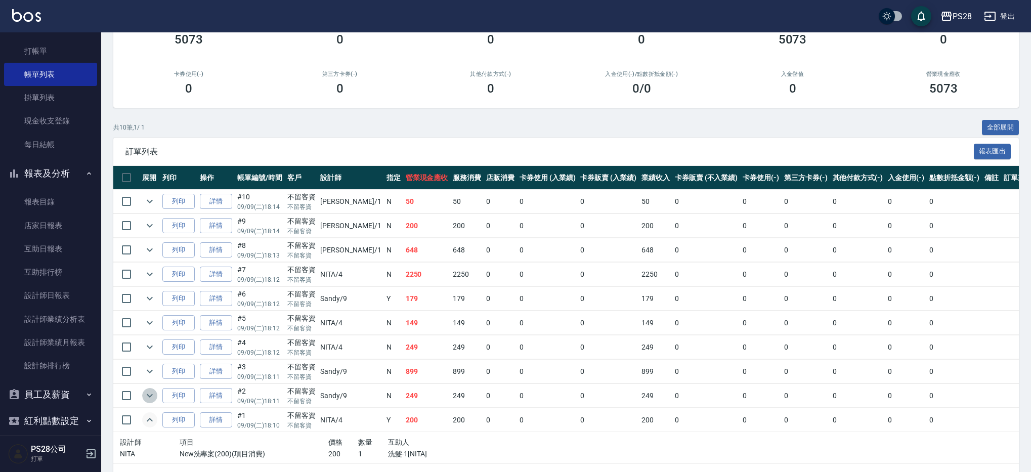
click at [150, 397] on icon "expand row" at bounding box center [150, 395] width 12 height 12
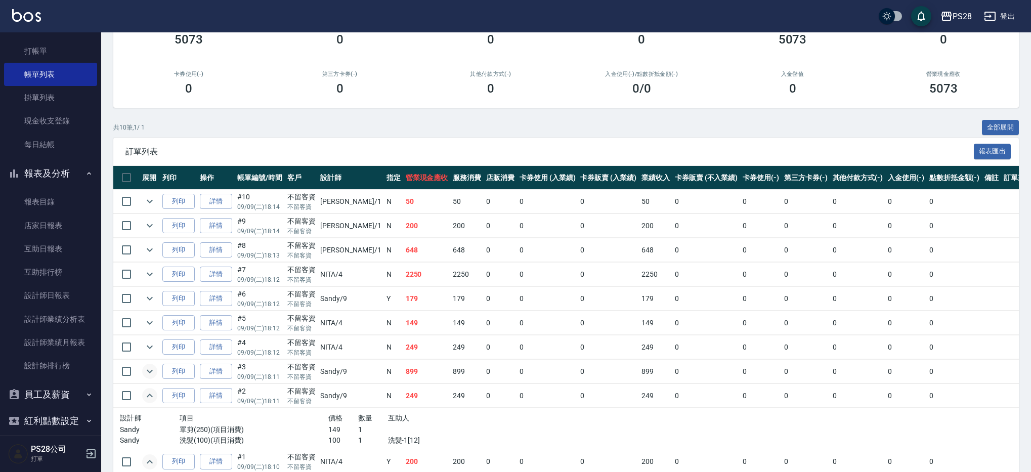
click at [150, 375] on icon "expand row" at bounding box center [150, 371] width 12 height 12
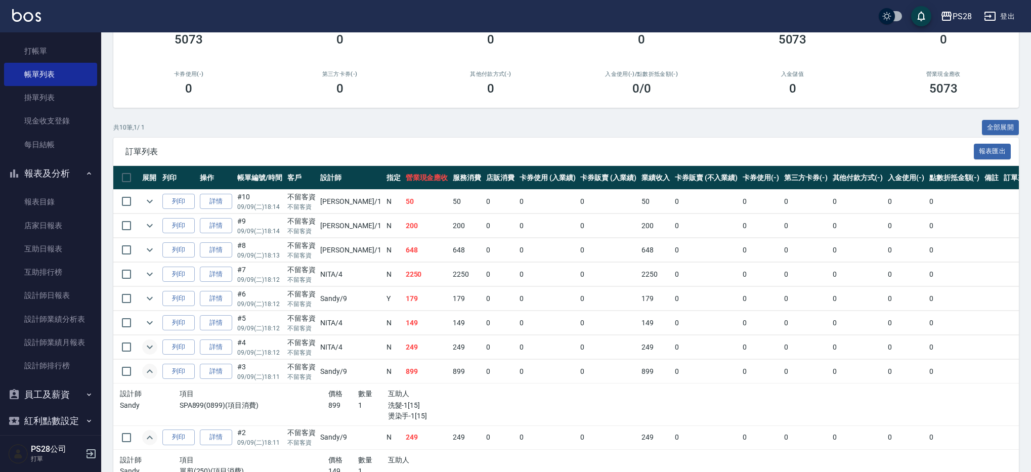
click at [149, 352] on icon "expand row" at bounding box center [150, 347] width 12 height 12
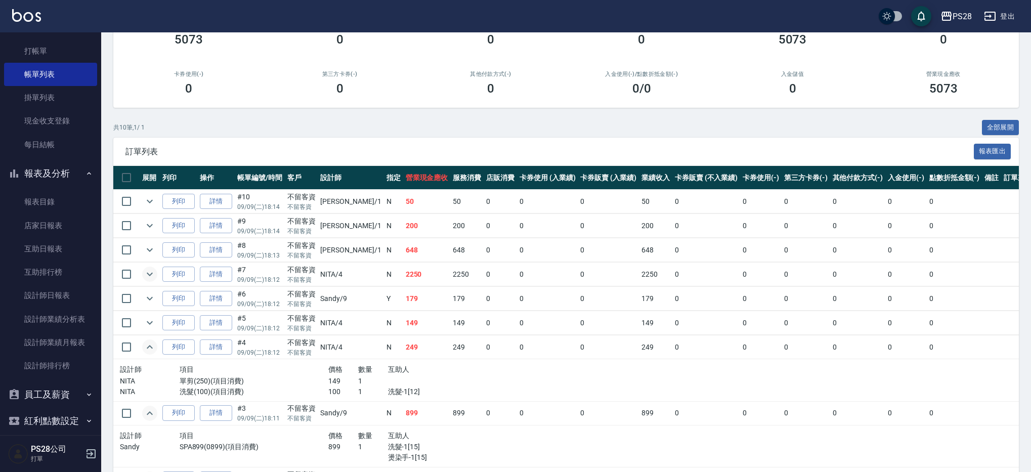
click at [149, 271] on icon "expand row" at bounding box center [150, 274] width 12 height 12
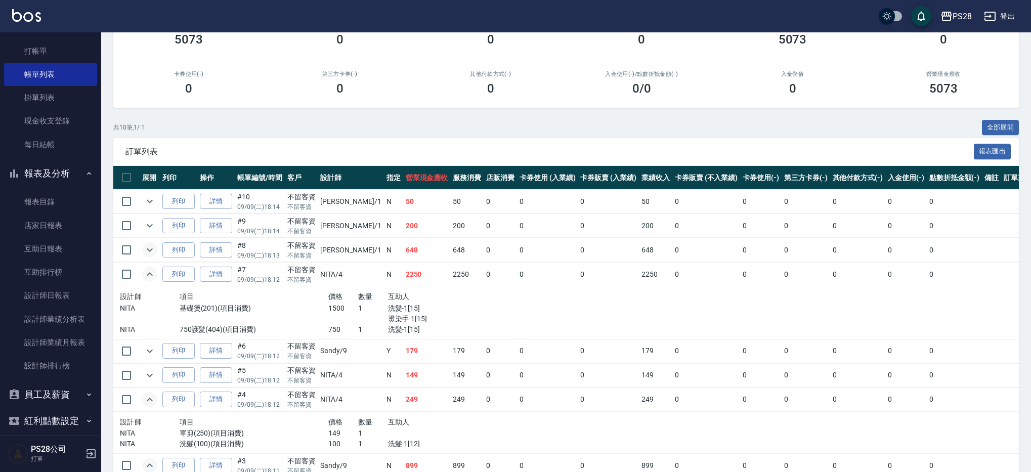
click at [148, 255] on icon "expand row" at bounding box center [150, 250] width 12 height 12
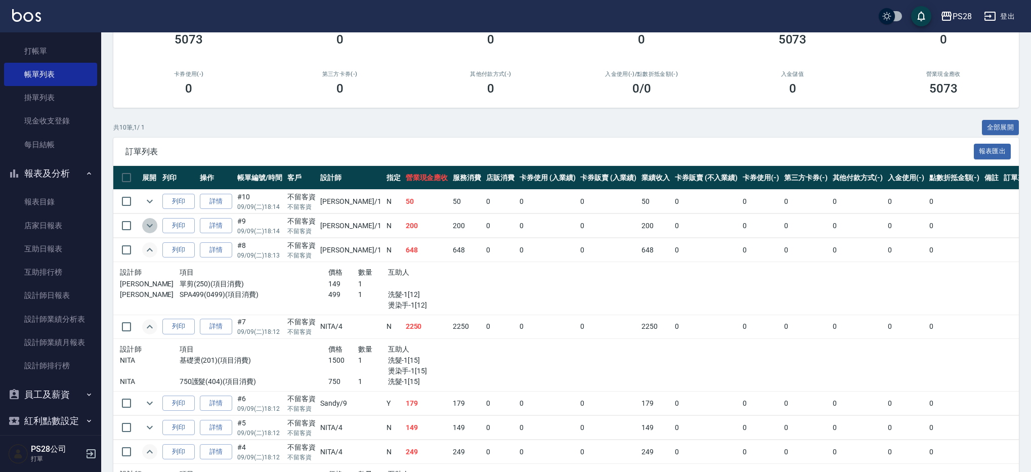
click at [149, 228] on icon "expand row" at bounding box center [150, 225] width 12 height 12
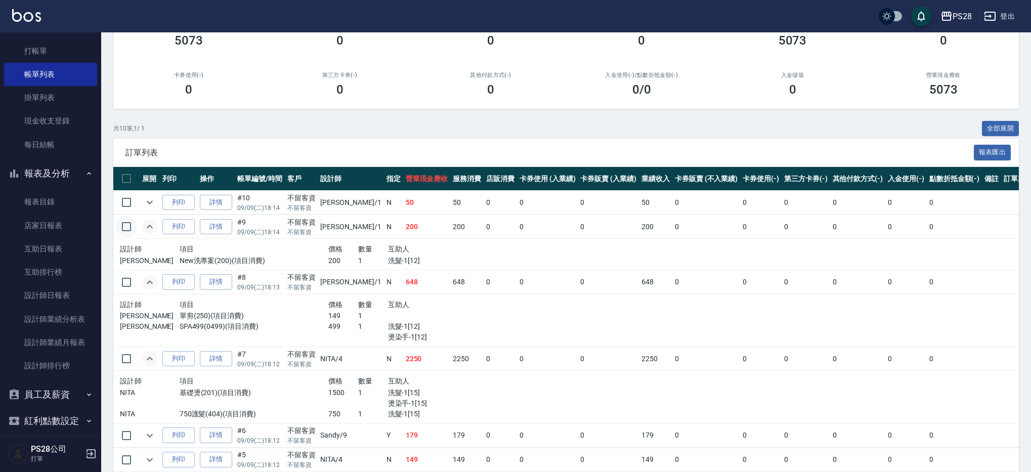
scroll to position [0, 0]
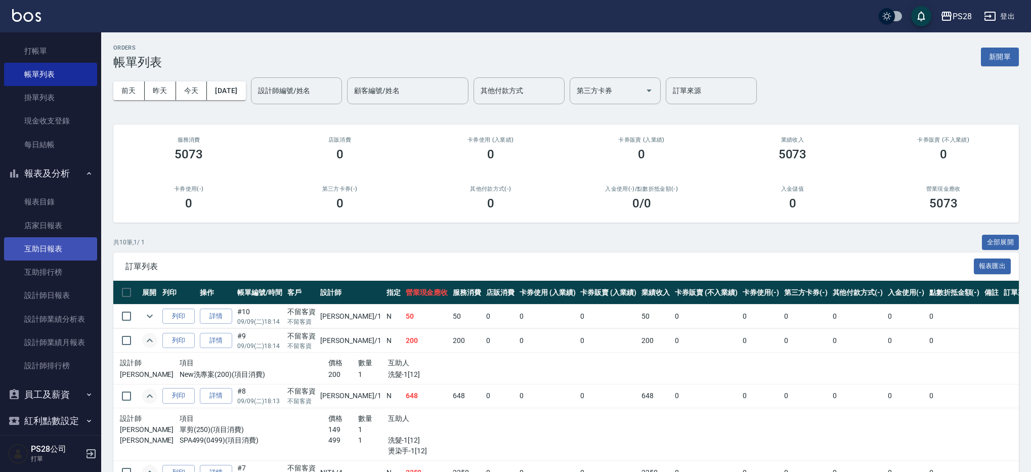
click at [36, 243] on link "互助日報表" at bounding box center [50, 248] width 93 height 23
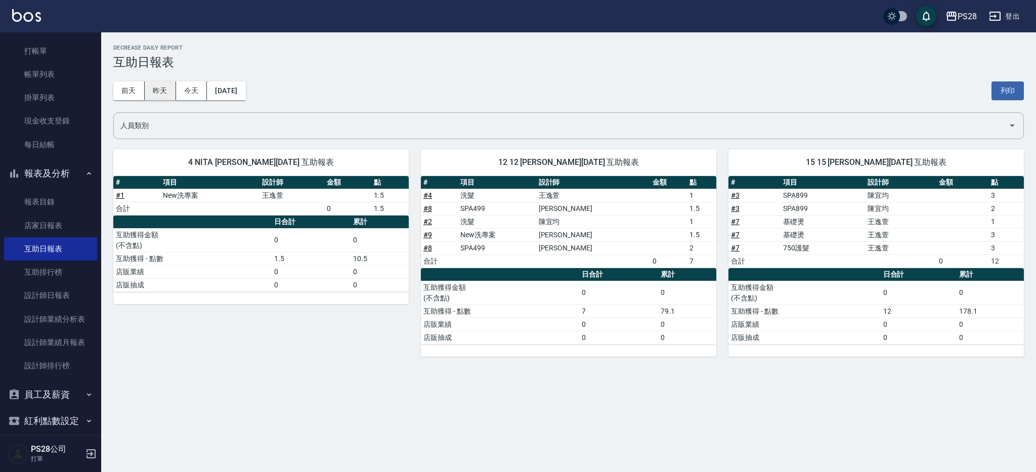
click at [170, 97] on button "昨天" at bounding box center [160, 90] width 31 height 19
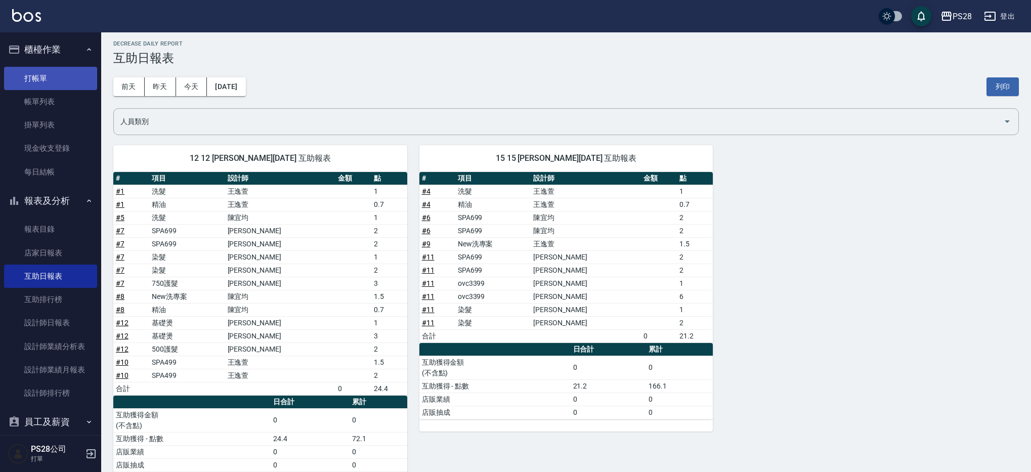
click at [68, 73] on link "打帳單" at bounding box center [50, 78] width 93 height 23
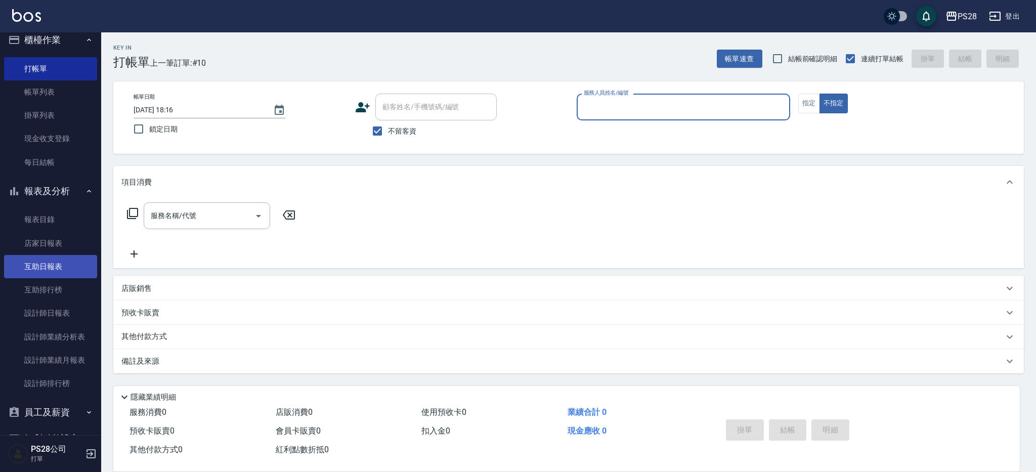
scroll to position [11, 0]
click at [62, 261] on link "互助日報表" at bounding box center [50, 264] width 93 height 23
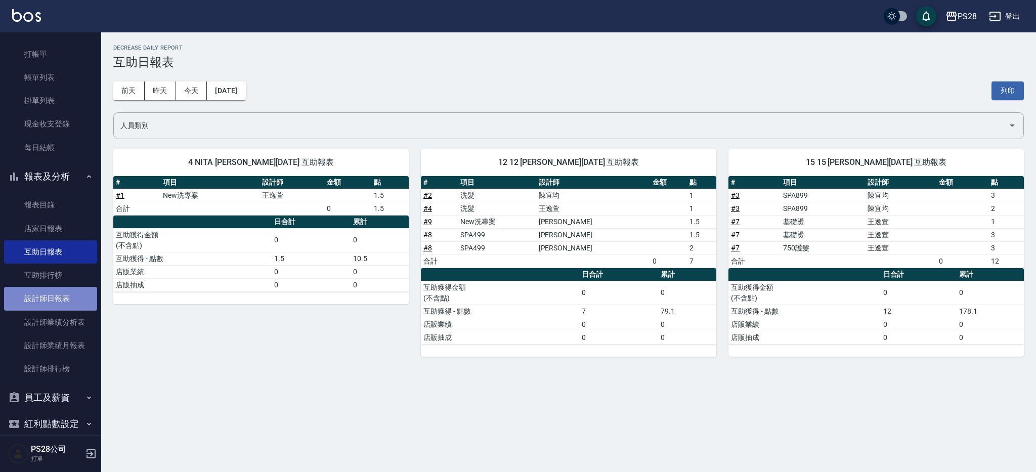
click at [56, 292] on link "設計師日報表" at bounding box center [50, 298] width 93 height 23
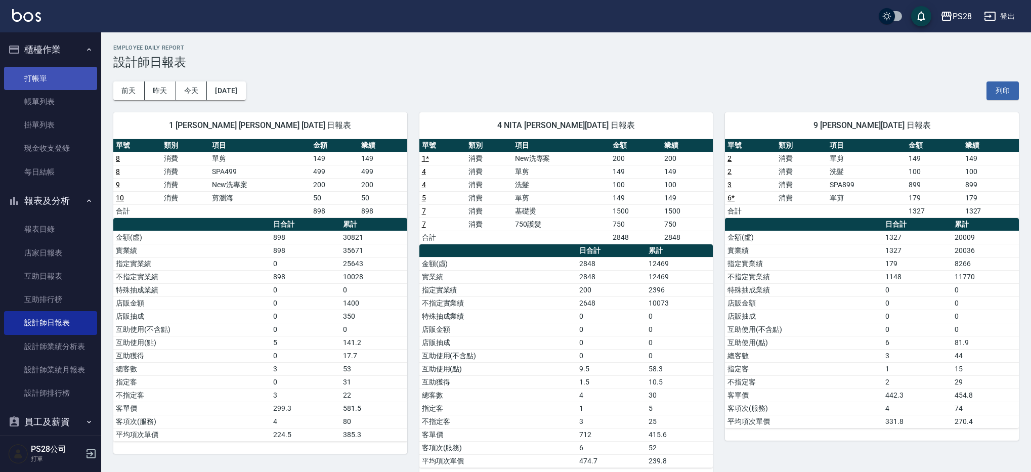
click at [28, 84] on link "打帳單" at bounding box center [50, 78] width 93 height 23
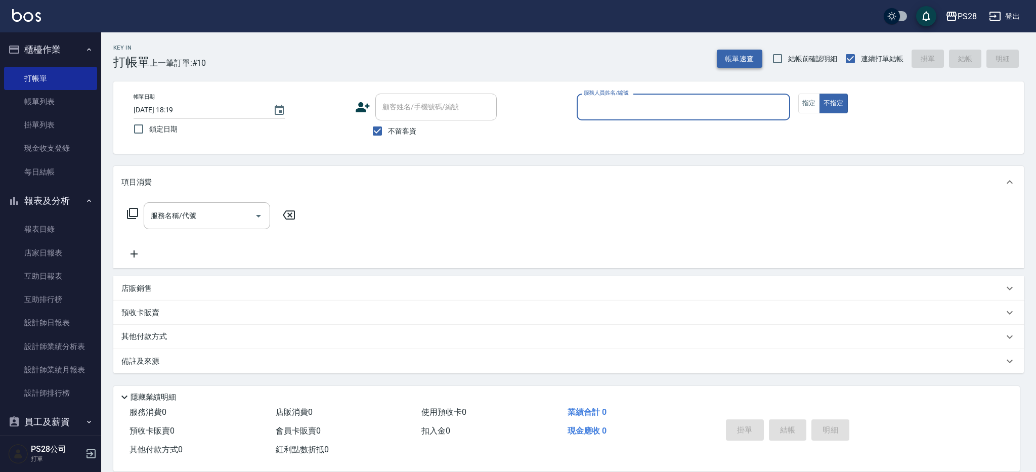
click at [731, 56] on button "帳單速查" at bounding box center [740, 59] width 46 height 19
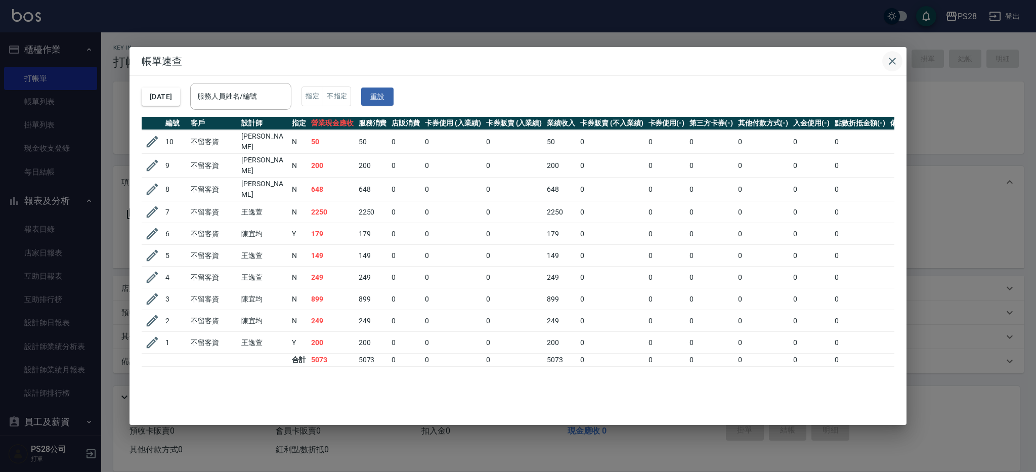
click at [890, 57] on icon "button" at bounding box center [892, 61] width 12 height 12
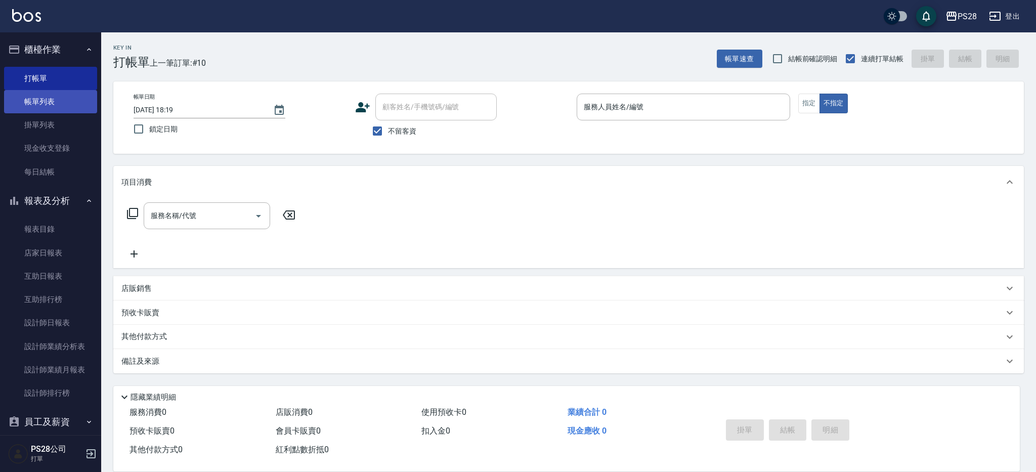
click at [54, 105] on link "帳單列表" at bounding box center [50, 101] width 93 height 23
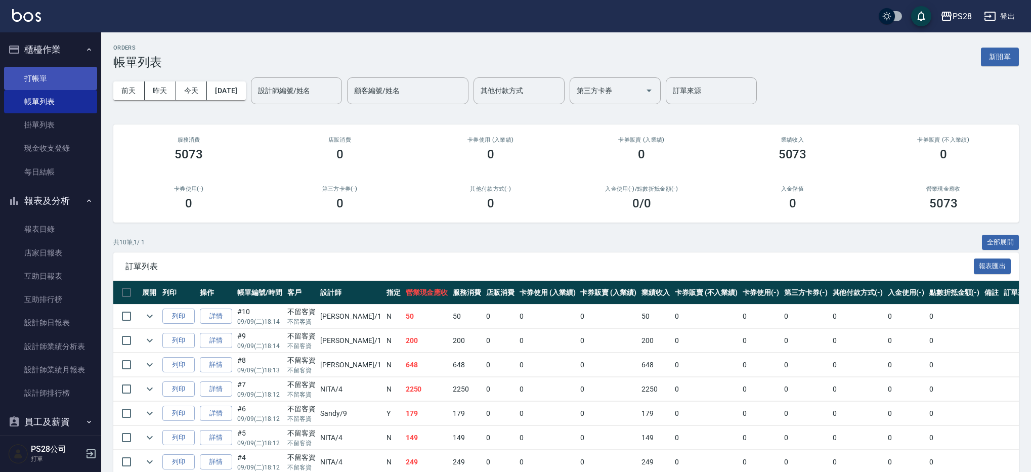
click at [43, 75] on link "打帳單" at bounding box center [50, 78] width 93 height 23
